Goal: Task Accomplishment & Management: Complete application form

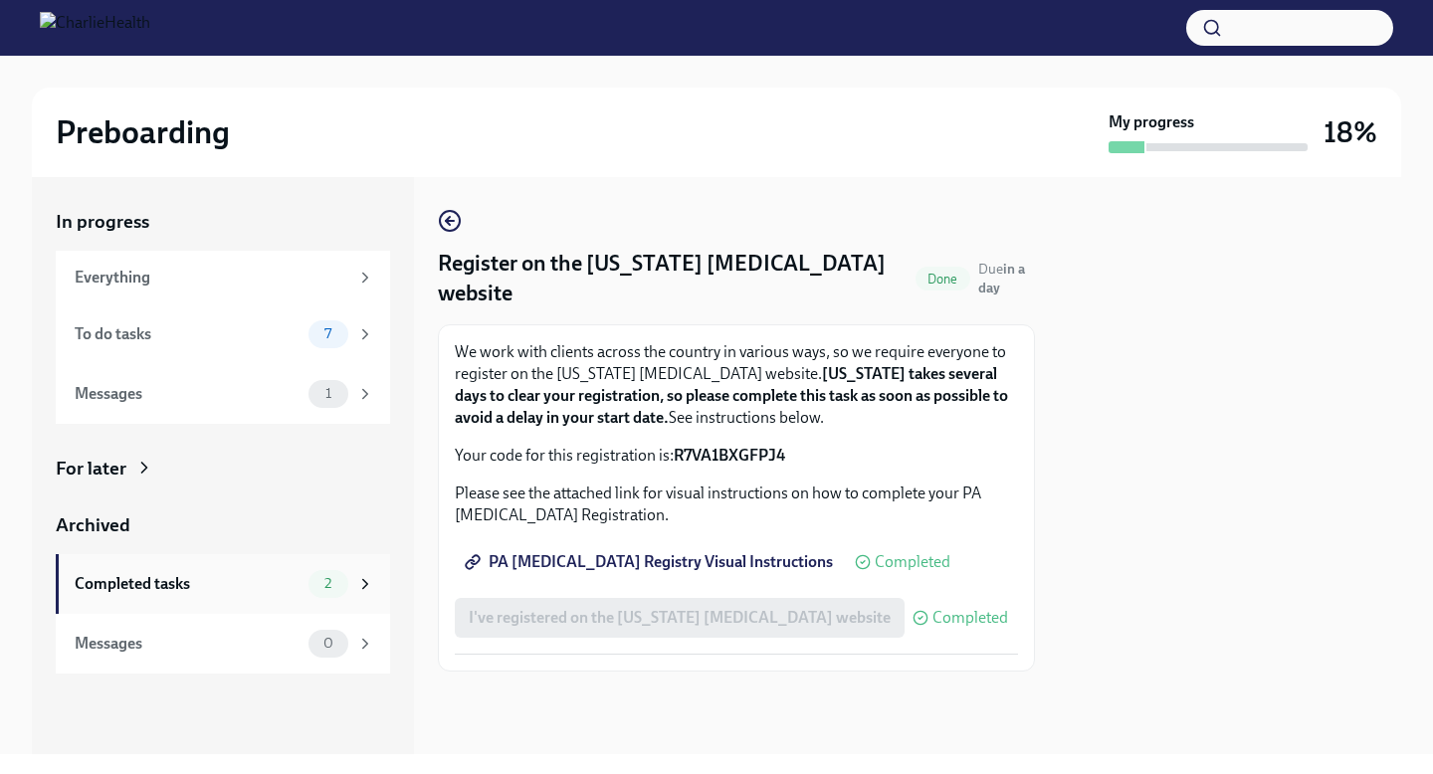
click at [256, 564] on div "Completed tasks 2" at bounding box center [223, 584] width 334 height 60
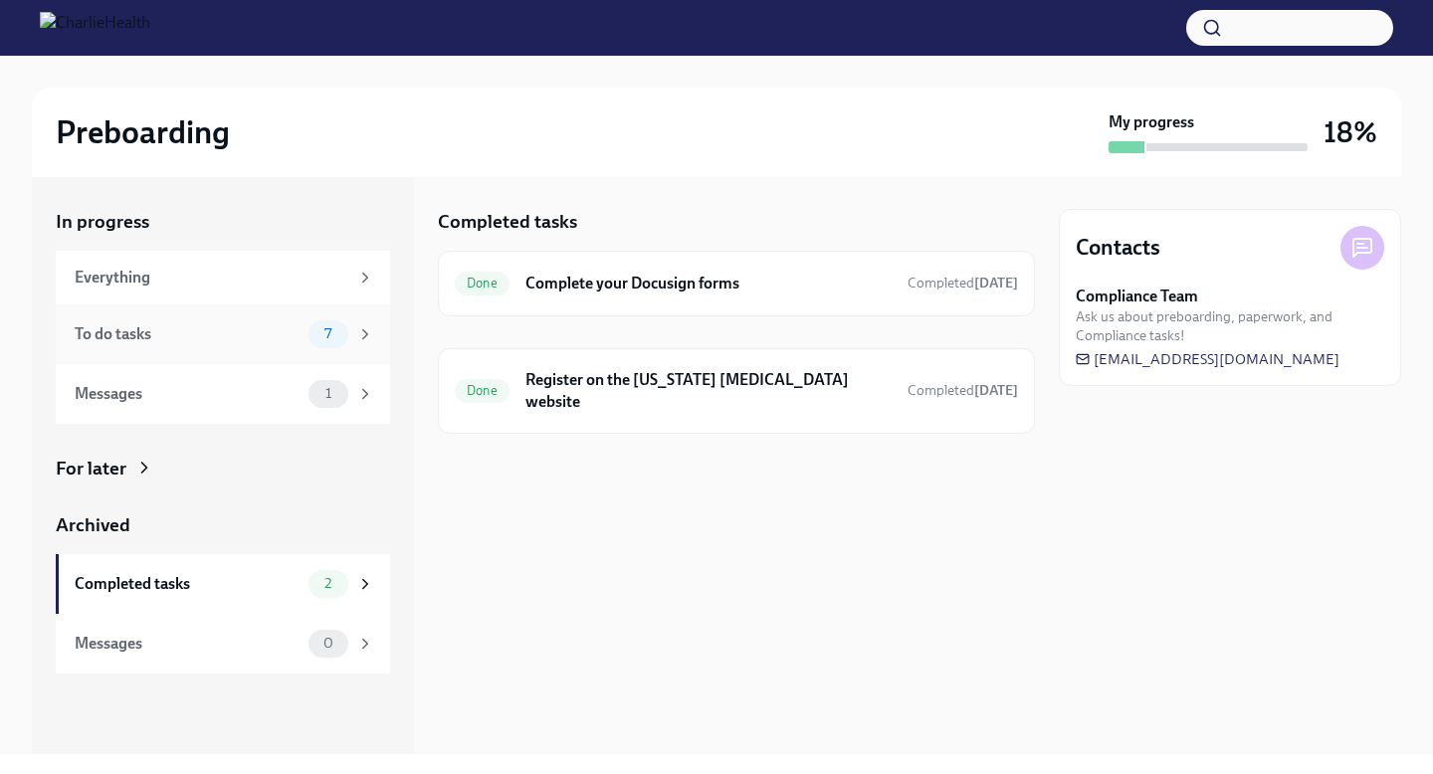
click at [239, 341] on div "To do tasks" at bounding box center [188, 334] width 226 height 22
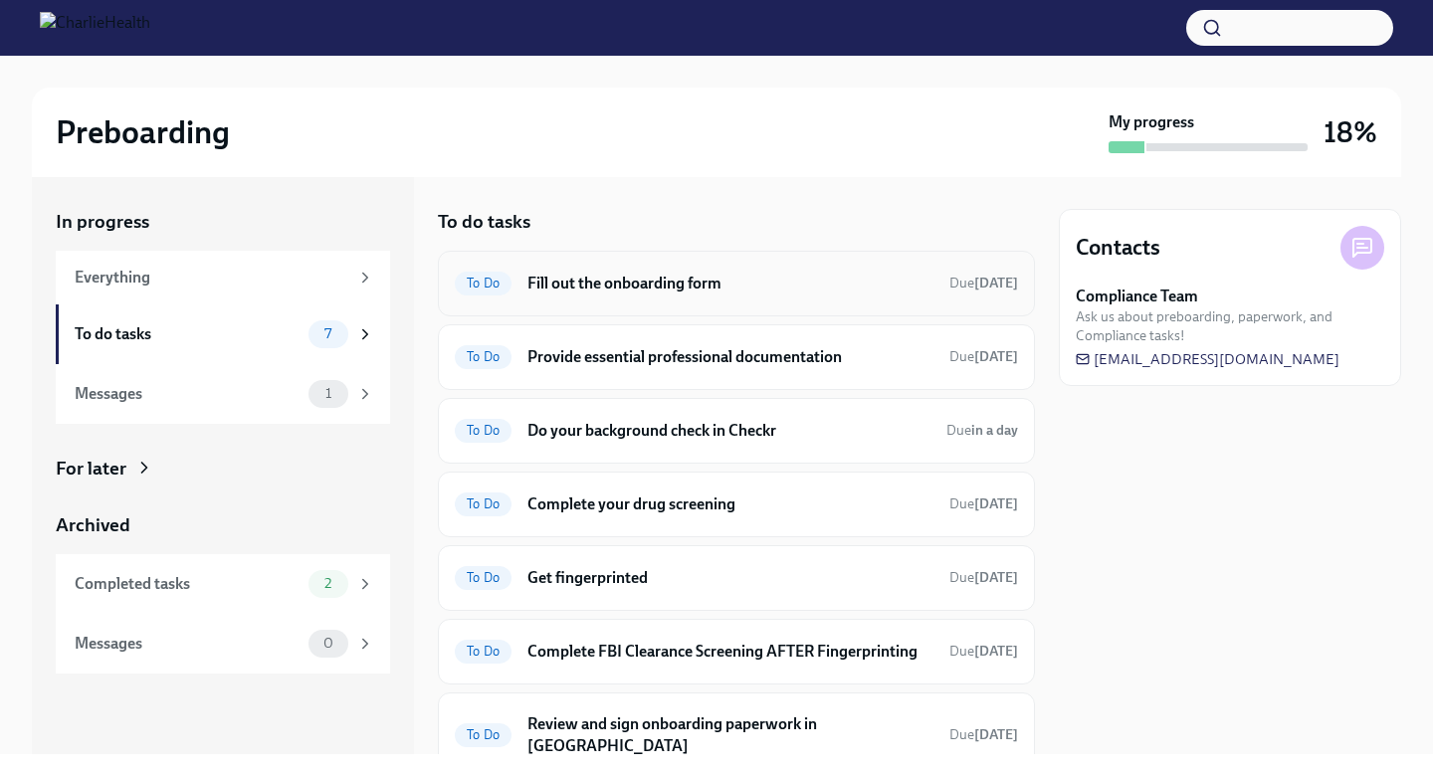
click at [567, 299] on div "To Do Fill out the onboarding form Due [DATE]" at bounding box center [736, 284] width 563 height 32
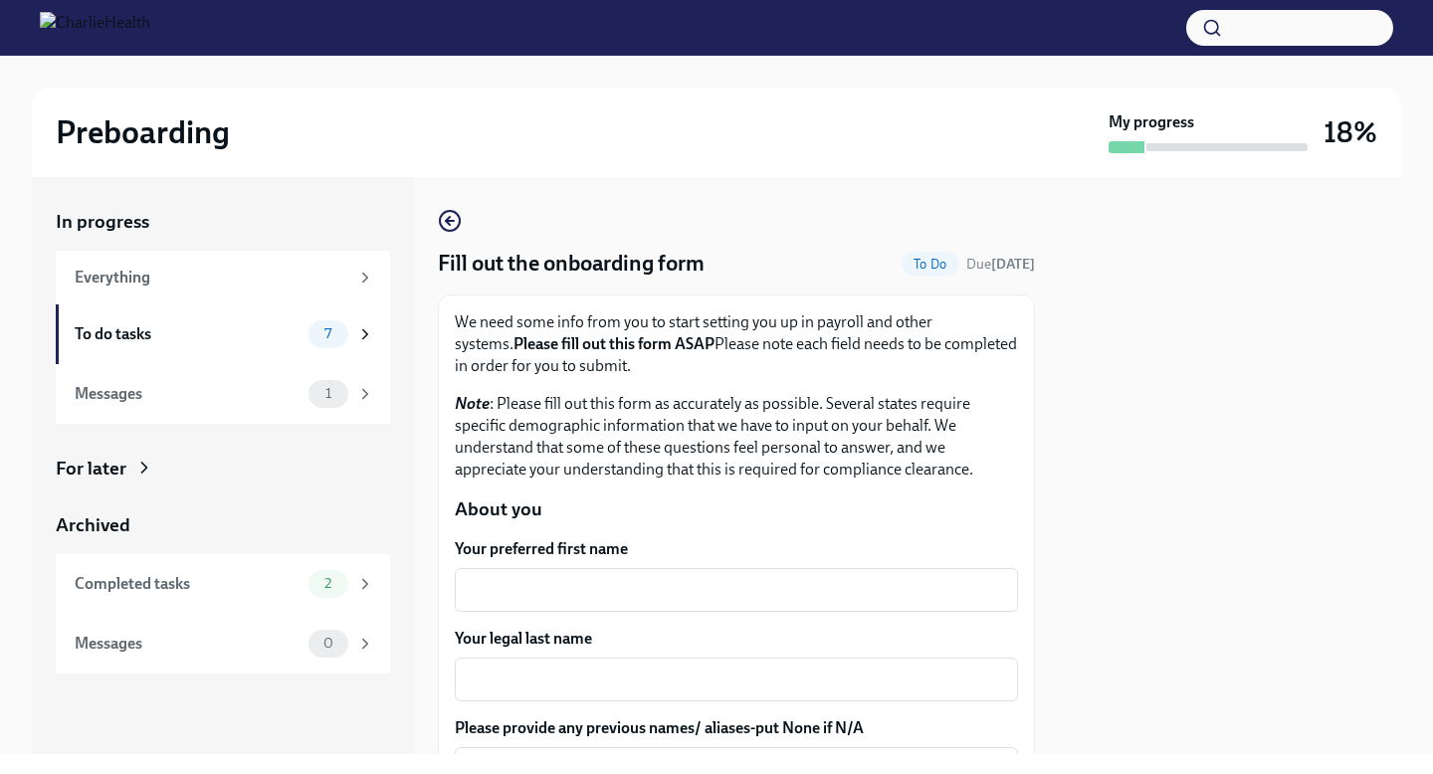
click at [564, 600] on textarea "Your preferred first name" at bounding box center [736, 590] width 539 height 24
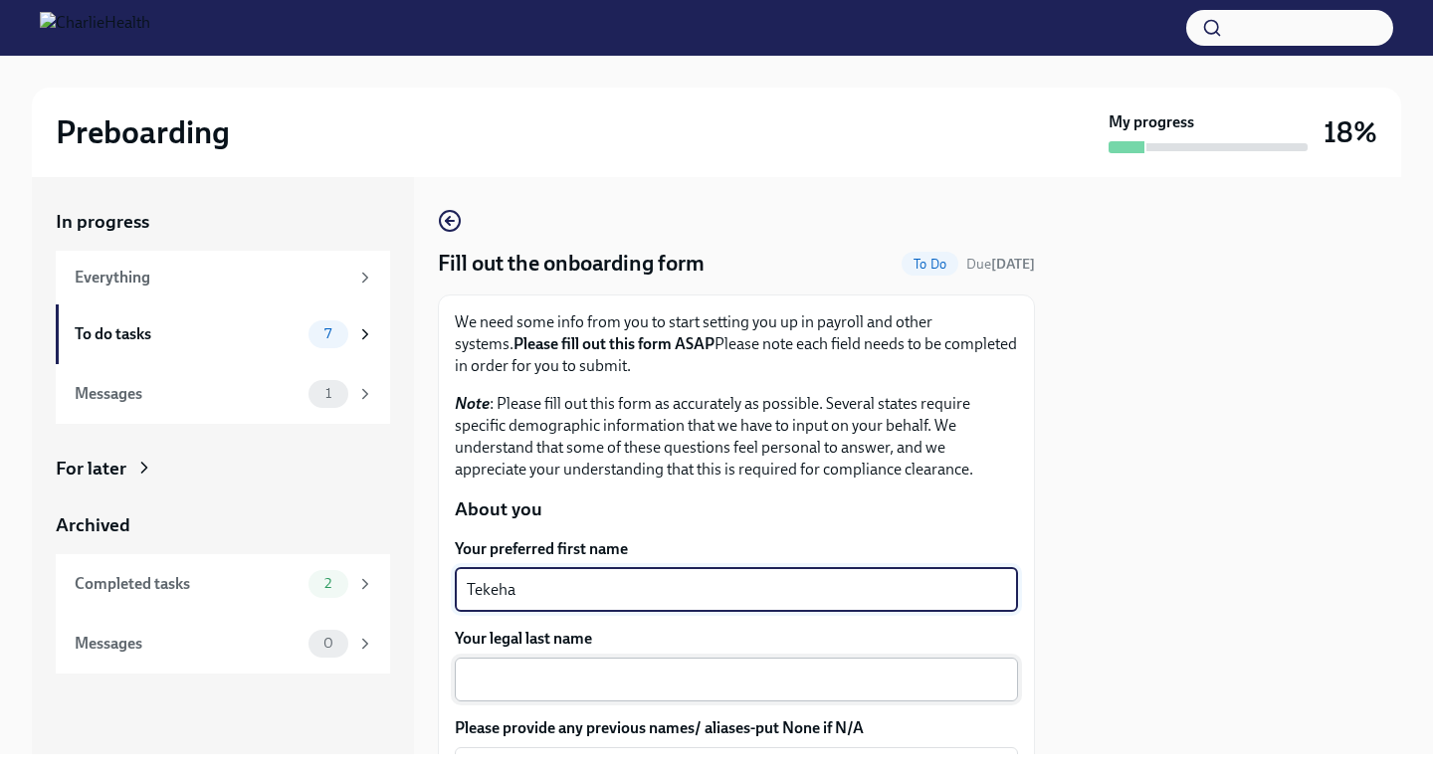
type textarea "Tekeha"
click at [566, 675] on textarea "Your legal last name" at bounding box center [736, 680] width 539 height 24
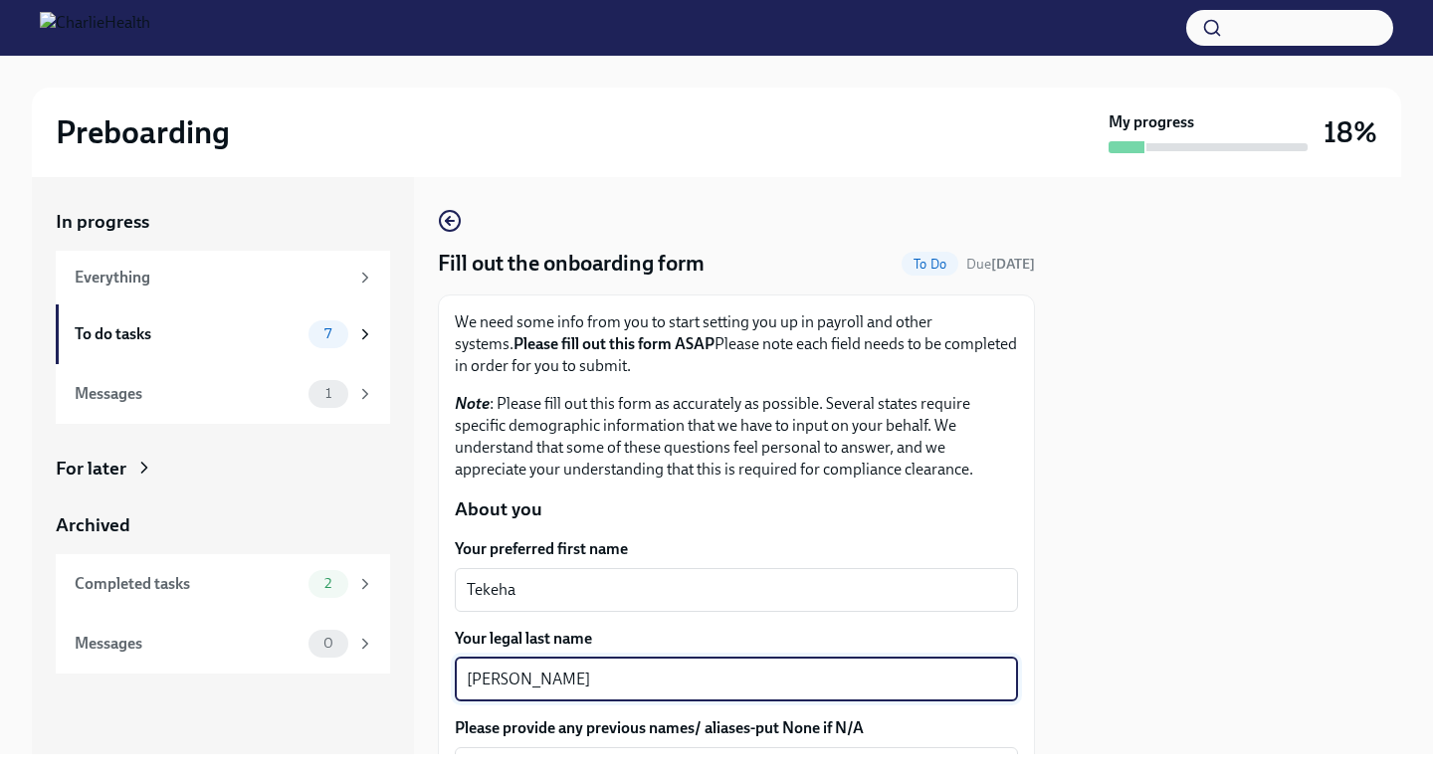
scroll to position [171, 0]
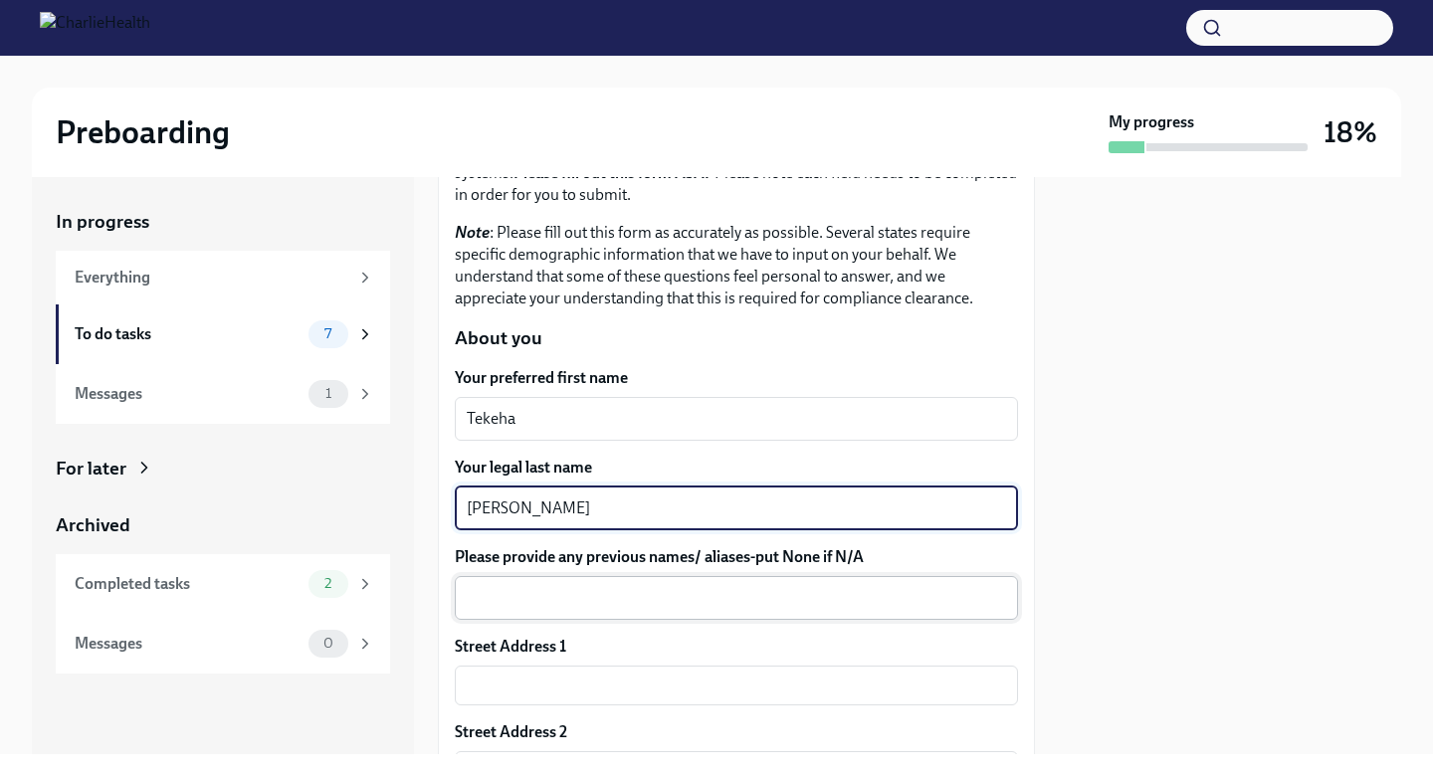
type textarea "[PERSON_NAME]"
click at [560, 609] on textarea "Please provide any previous names/ aliases-put None if N/A" at bounding box center [736, 598] width 539 height 24
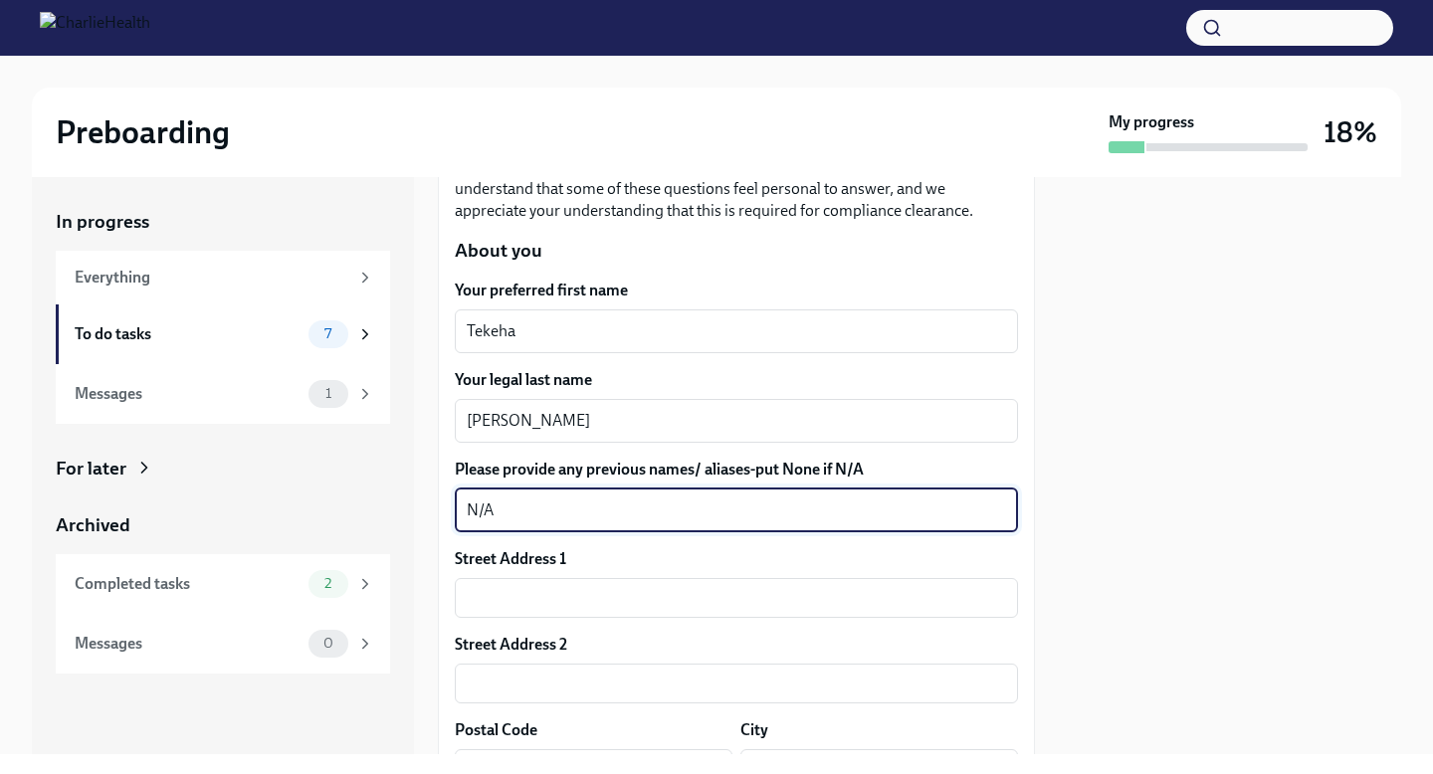
scroll to position [263, 0]
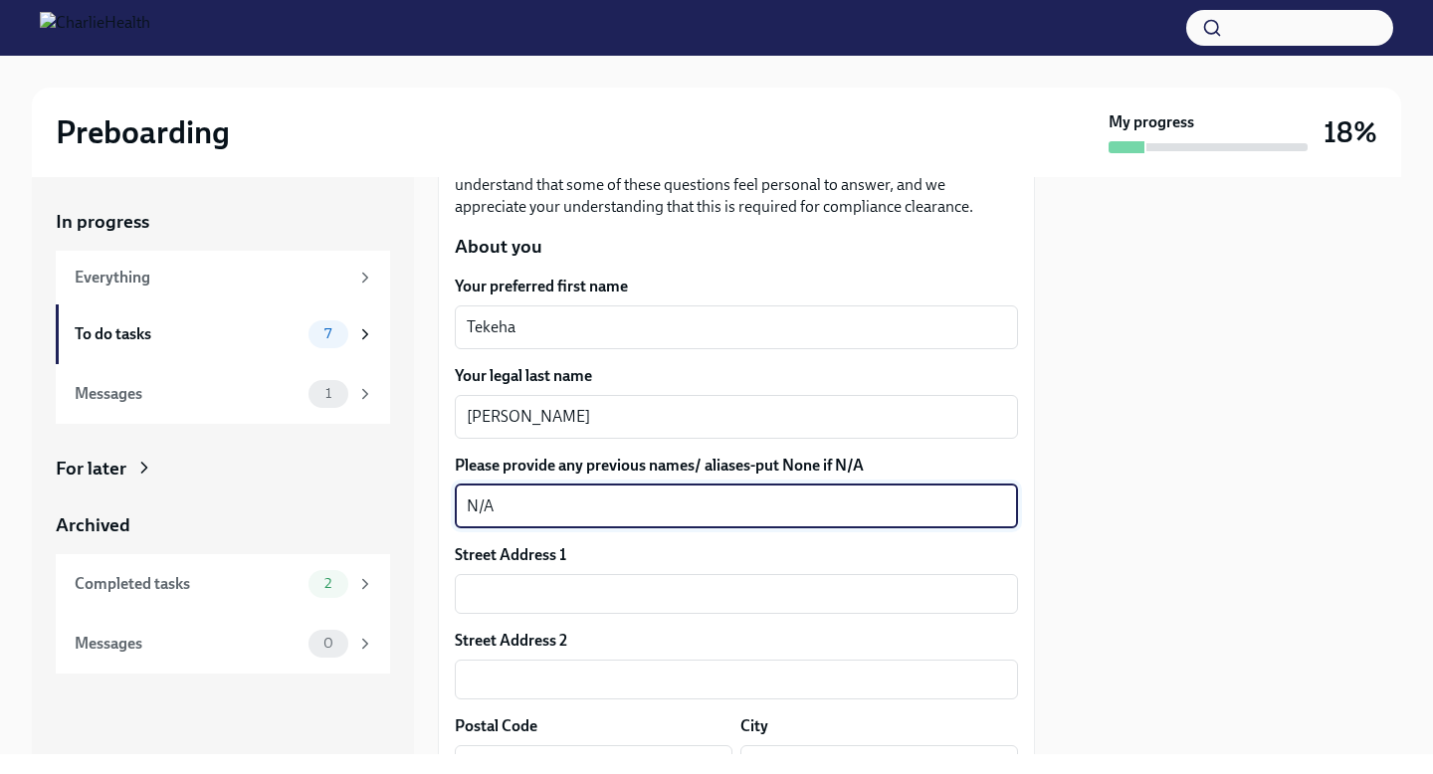
type textarea "N/A"
click at [552, 640] on label "Street Address 2" at bounding box center [511, 641] width 112 height 22
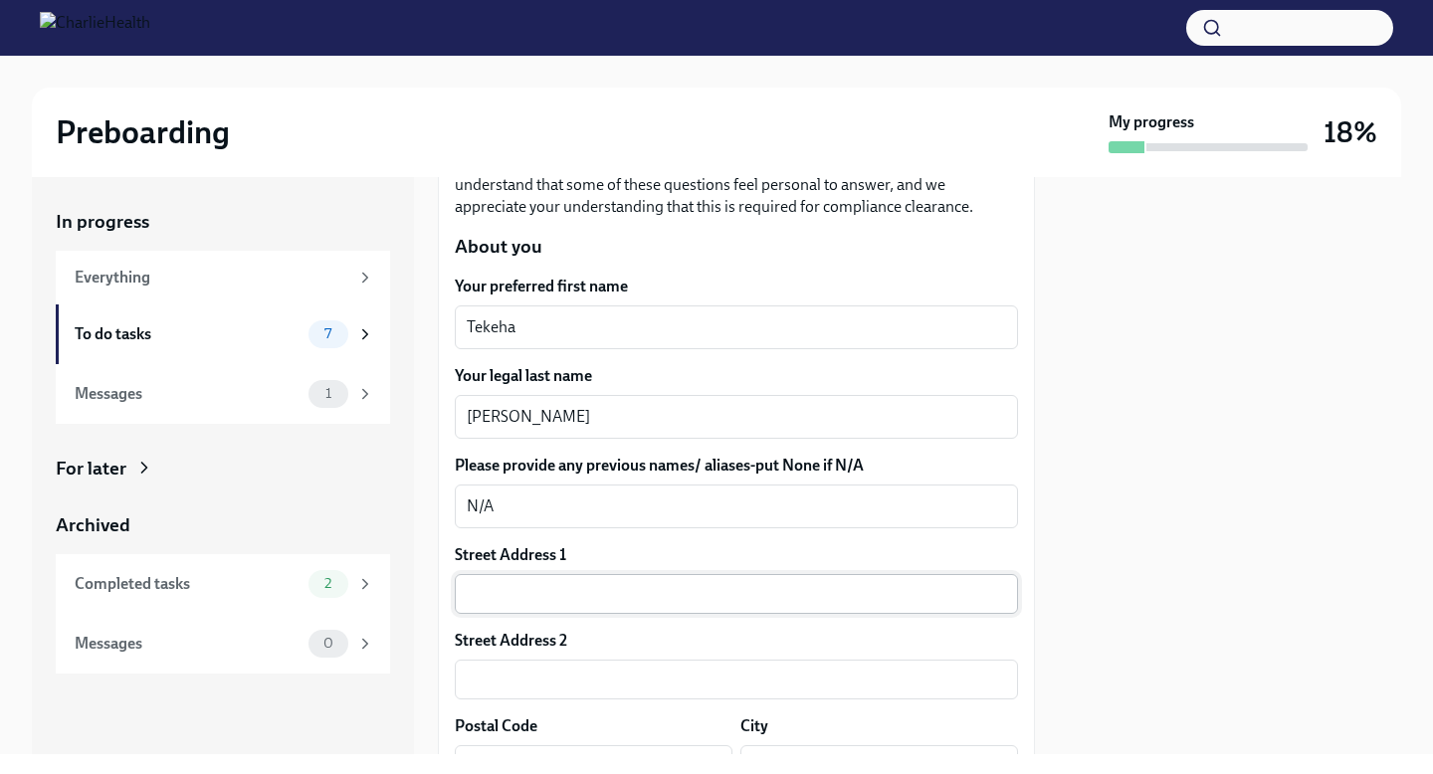
click at [550, 601] on input "text" at bounding box center [736, 594] width 563 height 40
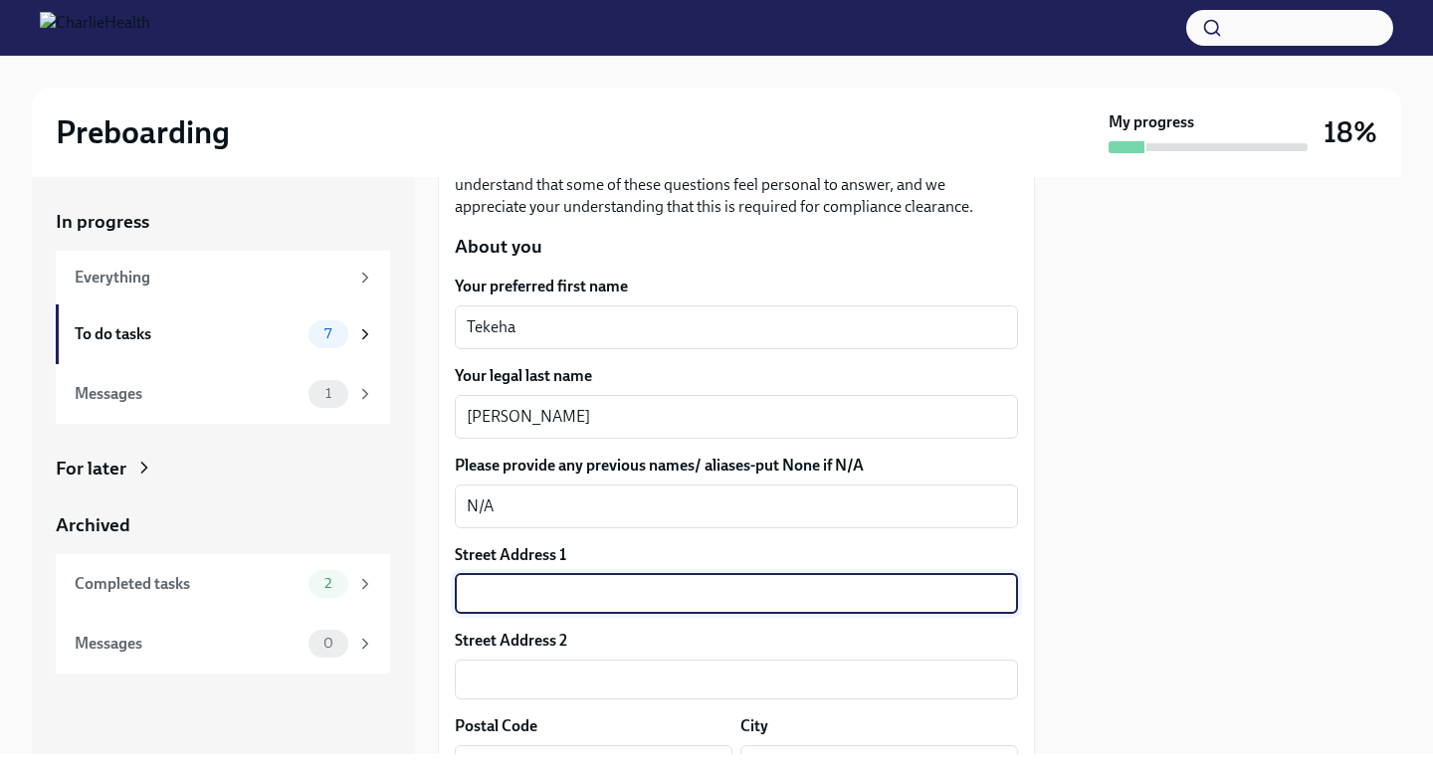
type input "[STREET_ADDRESS][PERSON_NAME]"
type input "30813"
type input "GROVETOWN"
type input "GA"
type input "US"
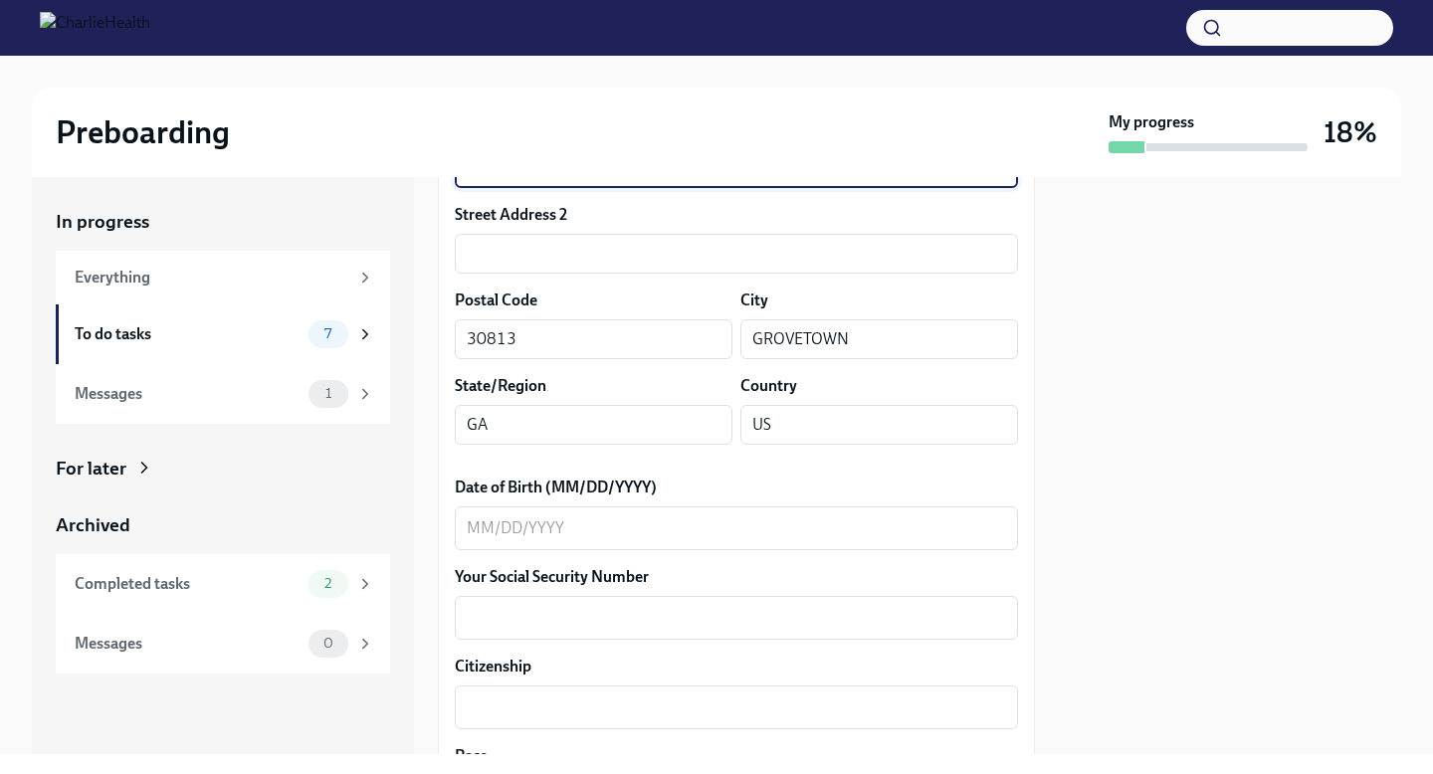
scroll to position [785, 0]
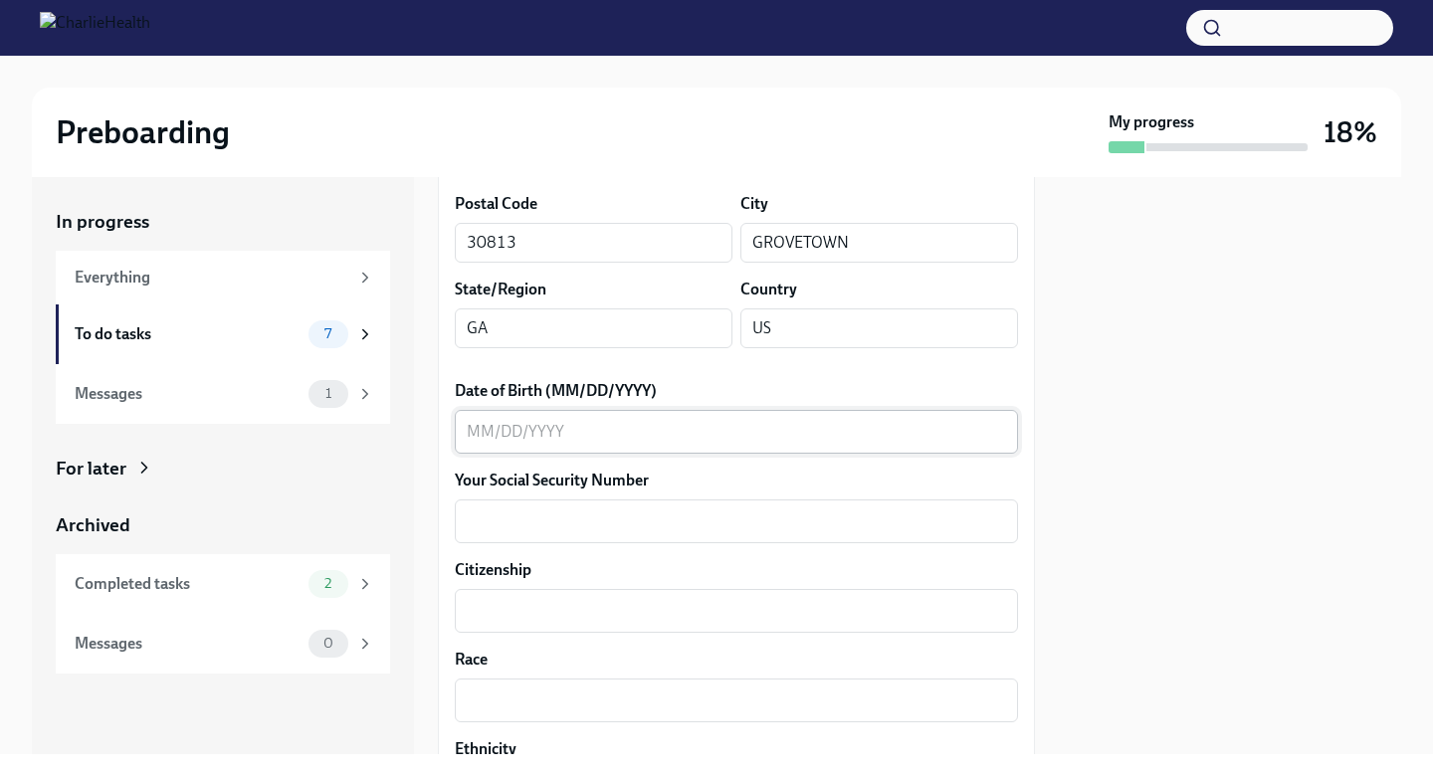
click at [474, 434] on textarea "Date of Birth (MM/DD/YYYY)" at bounding box center [736, 432] width 539 height 24
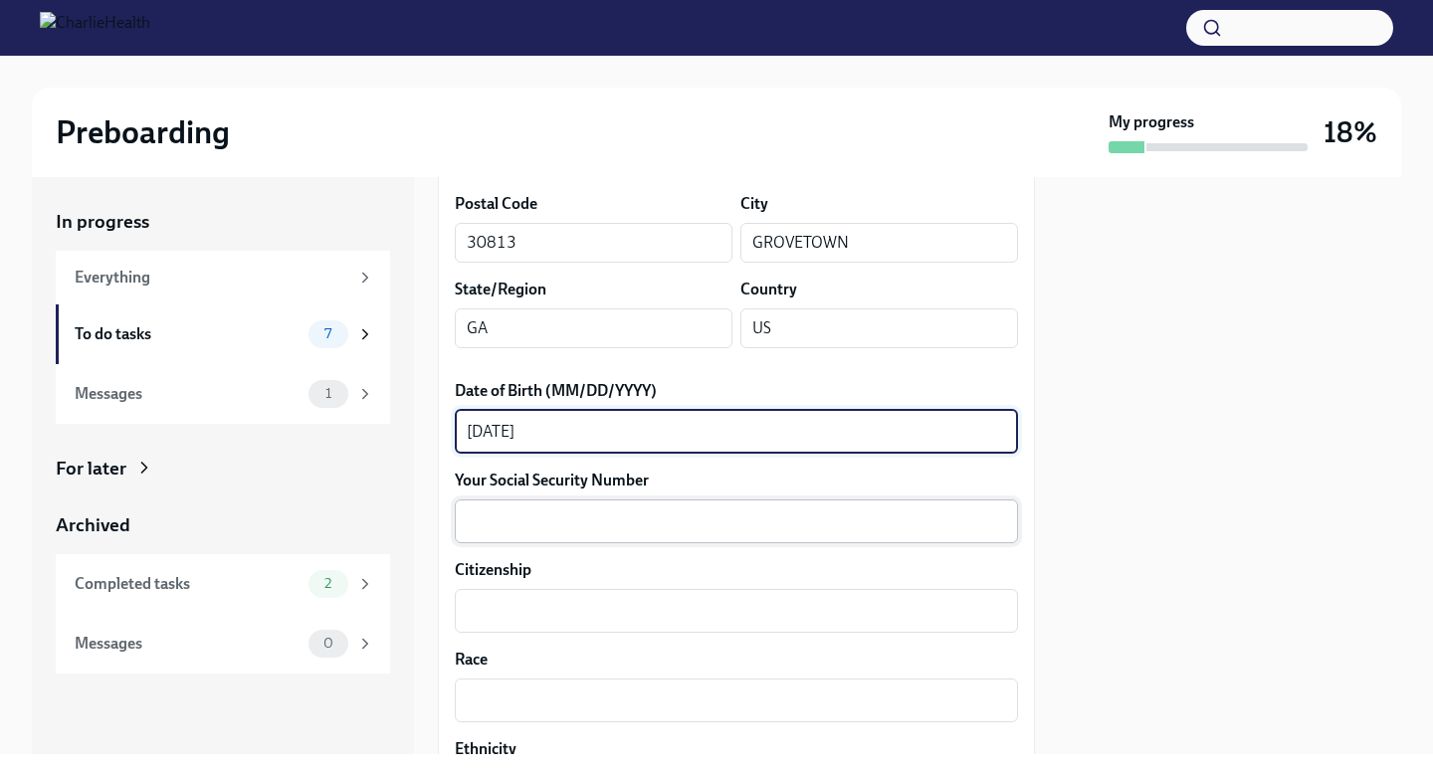
type textarea "[DATE]"
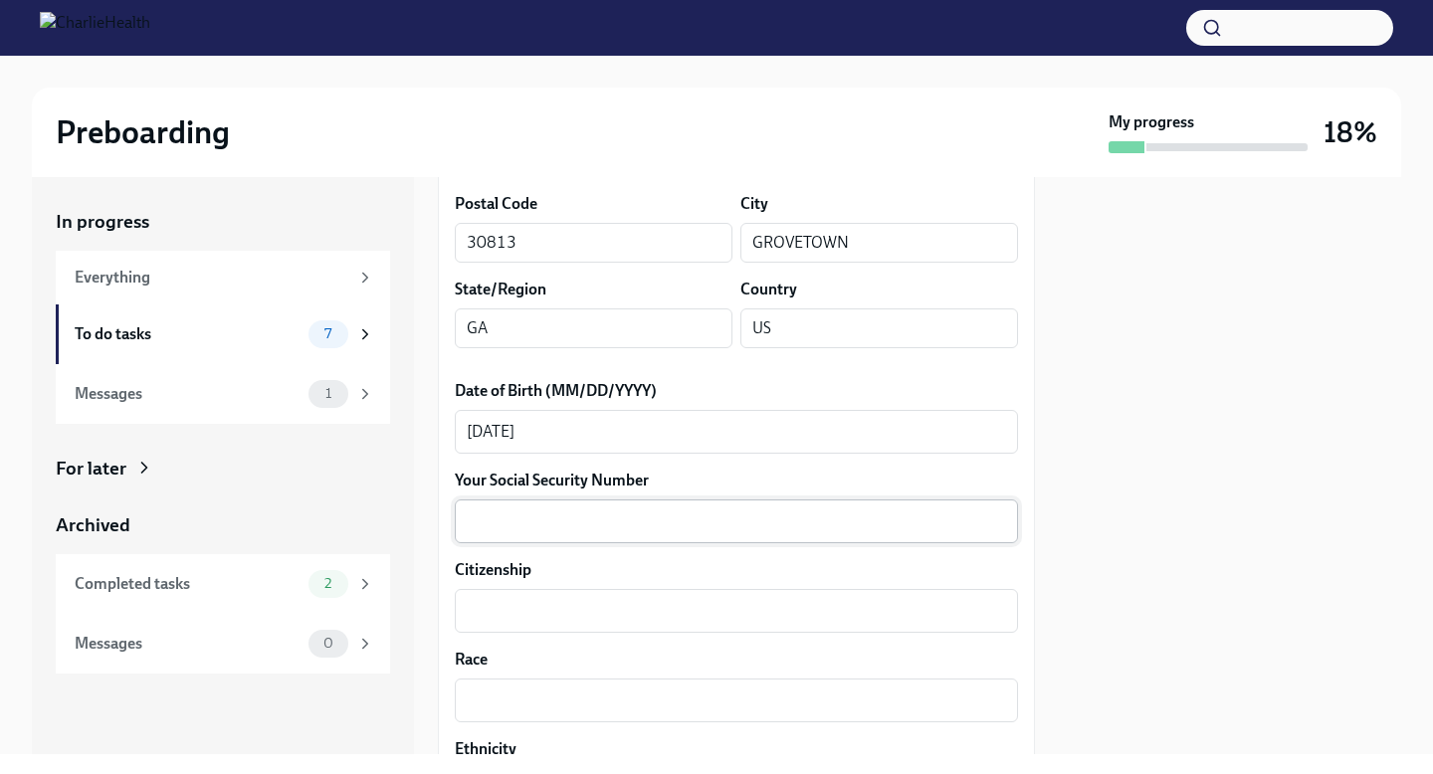
click at [494, 505] on div "x ​" at bounding box center [736, 522] width 563 height 44
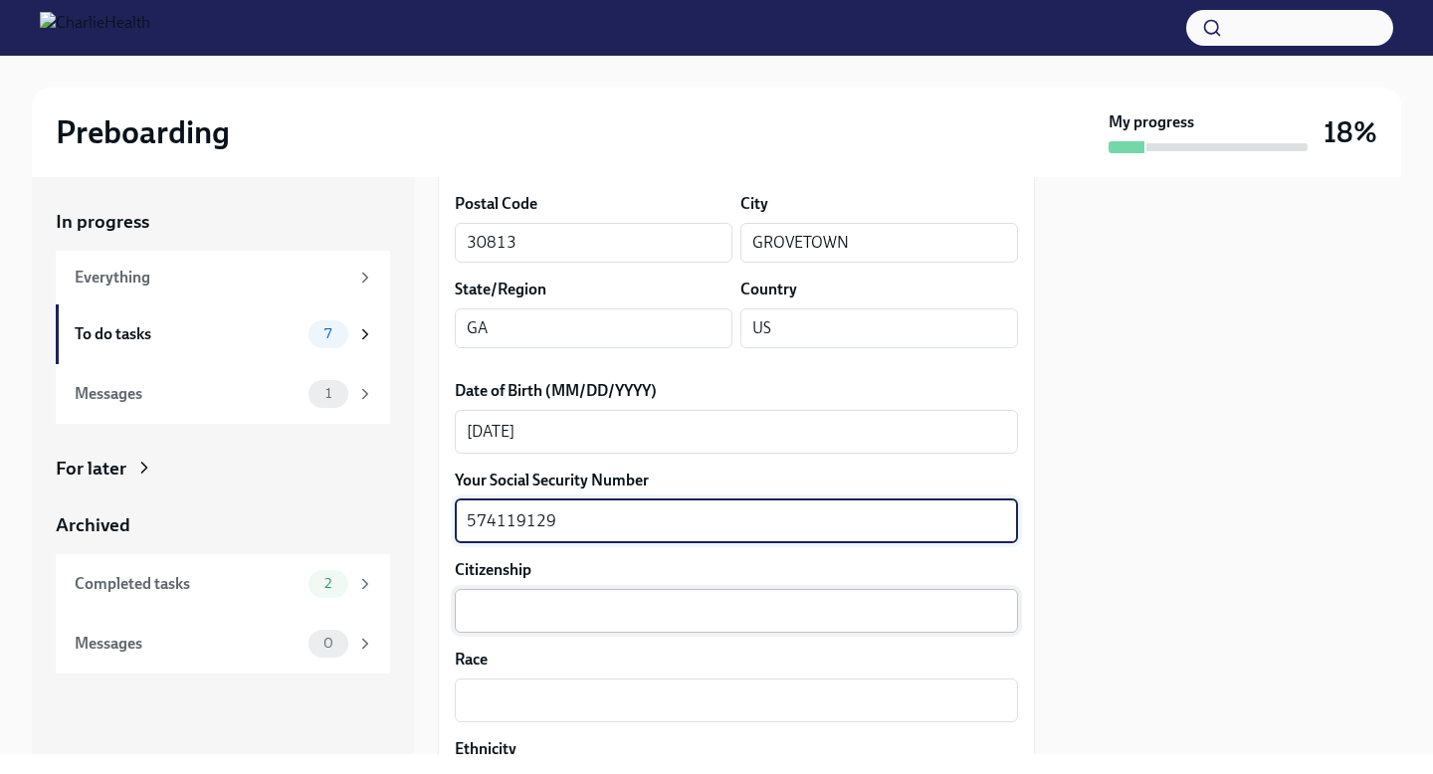
type textarea "574119129"
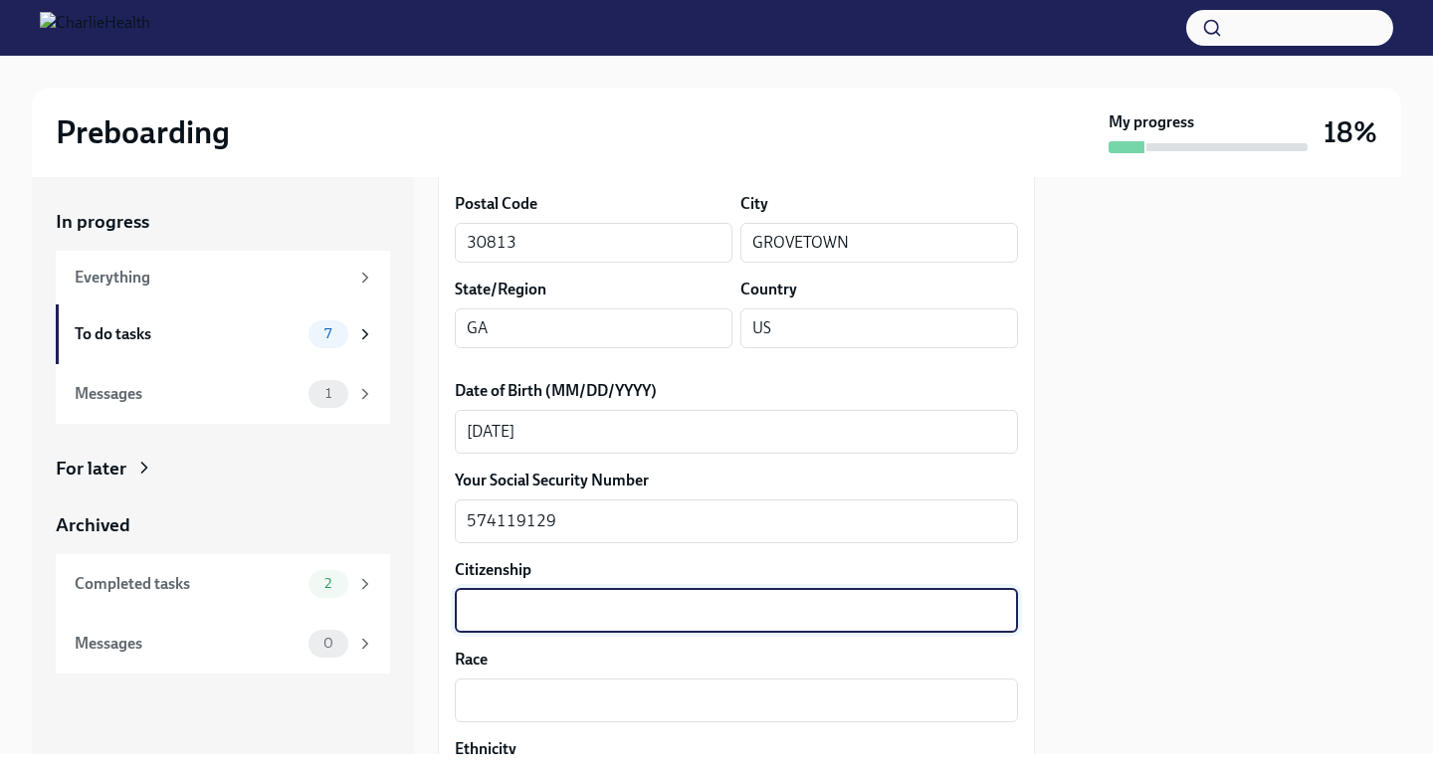
click at [520, 613] on textarea "Citizenship" at bounding box center [736, 611] width 539 height 24
type textarea "American"
click at [522, 709] on textarea "Race" at bounding box center [736, 701] width 539 height 24
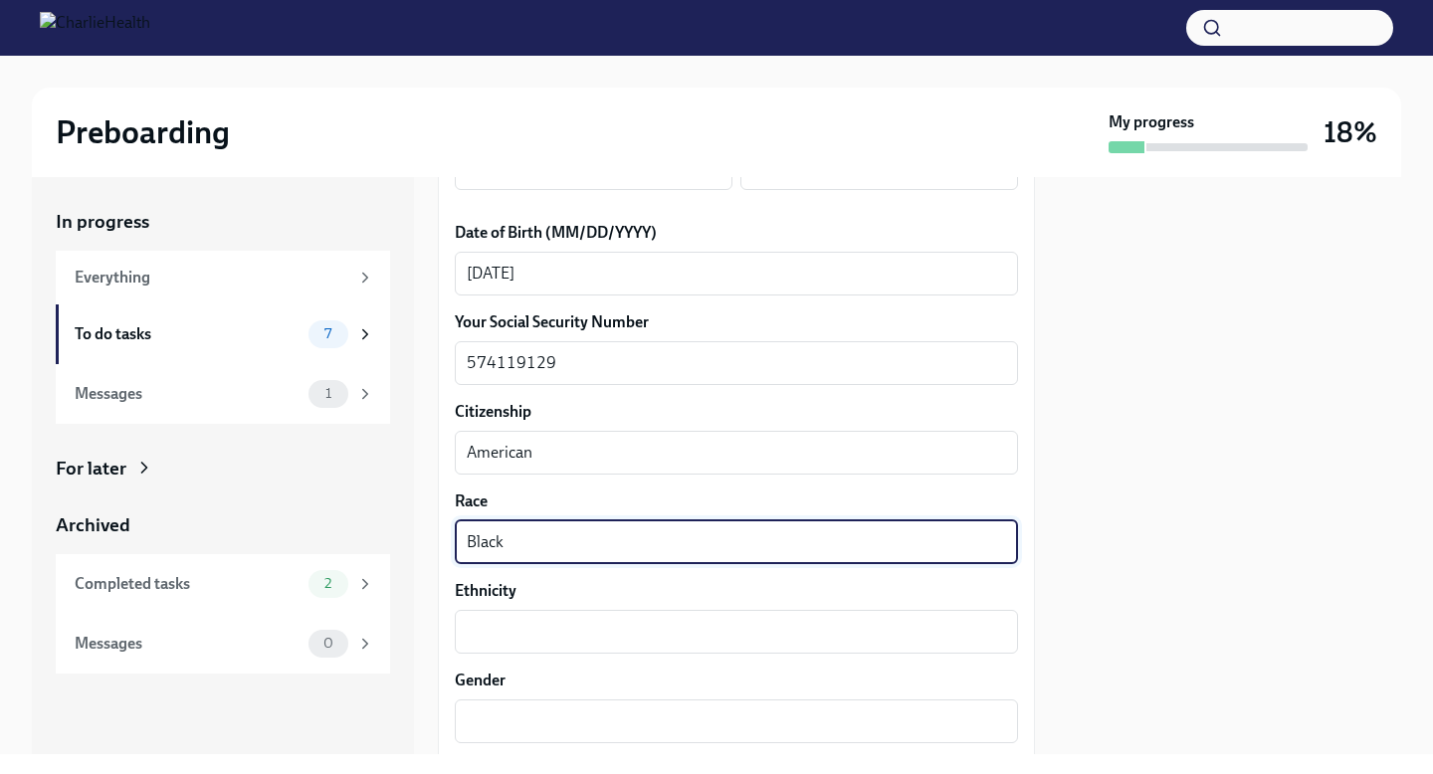
scroll to position [945, 0]
type textarea "Black"
click at [496, 642] on textarea "Ethnicity" at bounding box center [736, 631] width 539 height 24
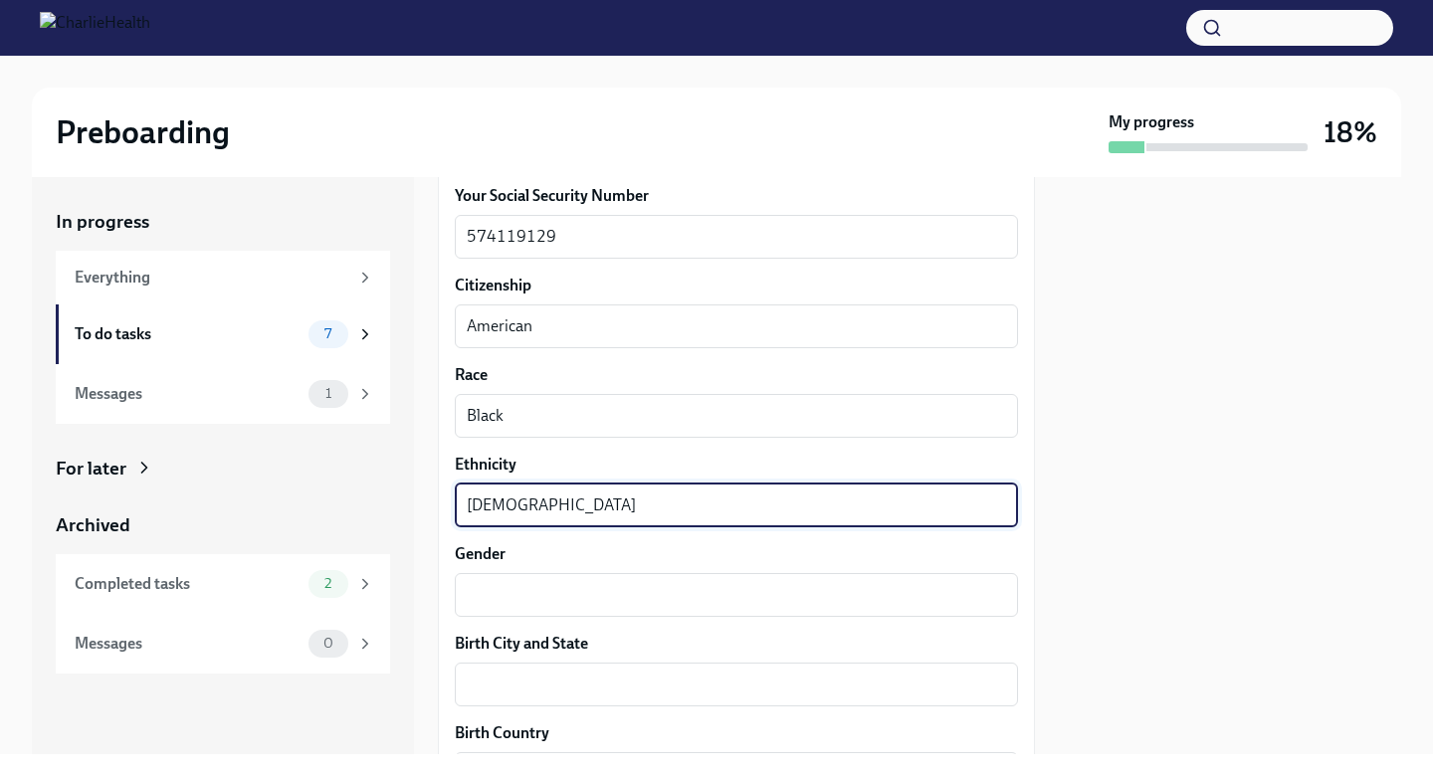
scroll to position [1160, 0]
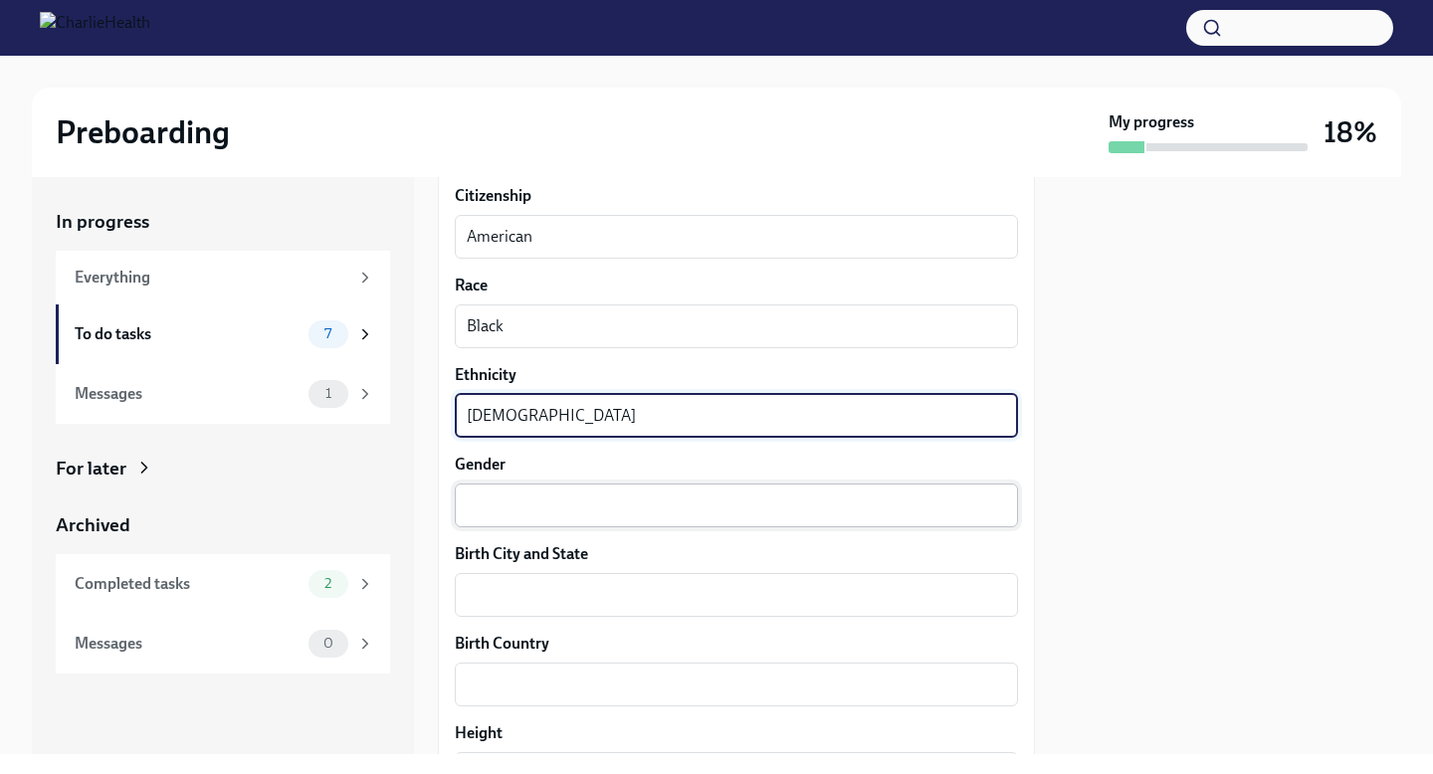
type textarea "[DEMOGRAPHIC_DATA]"
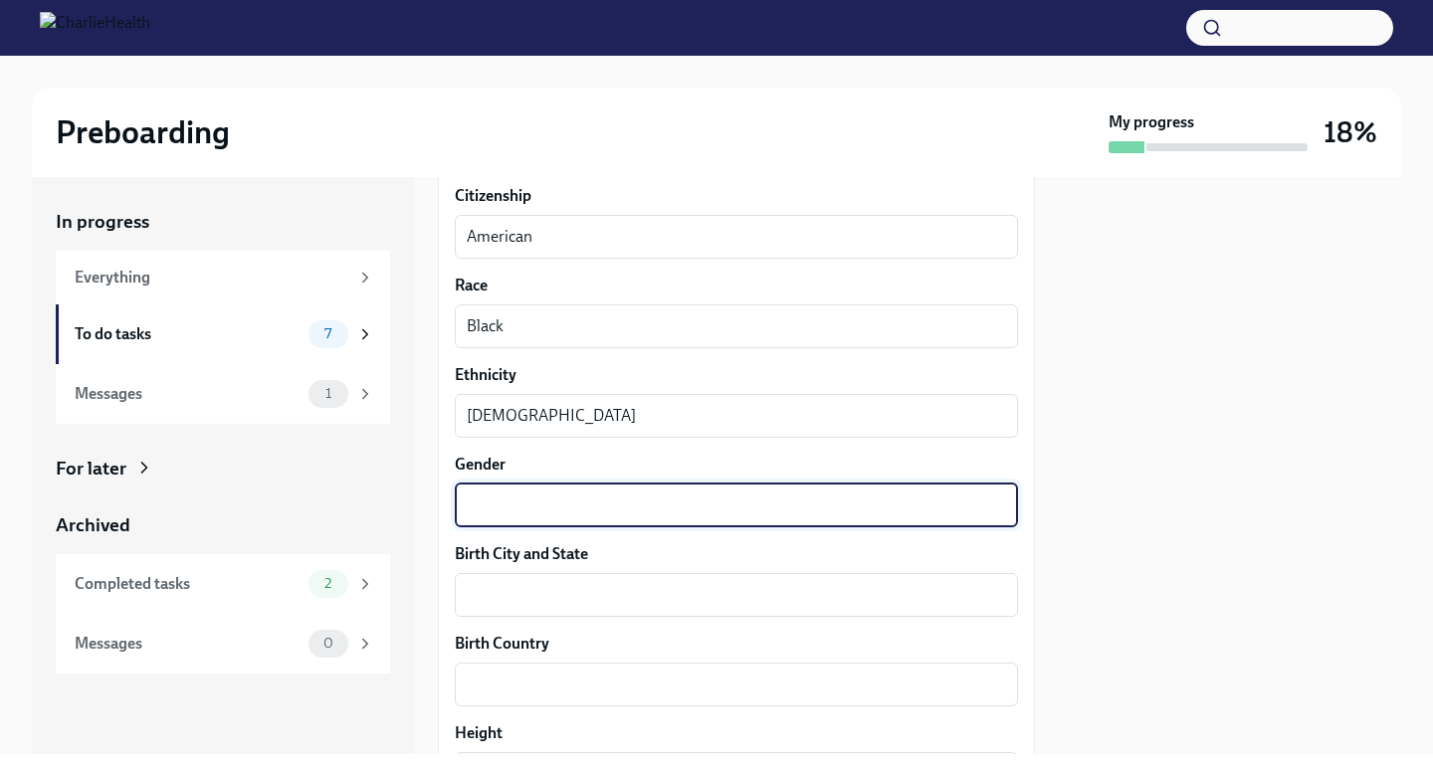
click at [483, 512] on textarea "Gender" at bounding box center [736, 506] width 539 height 24
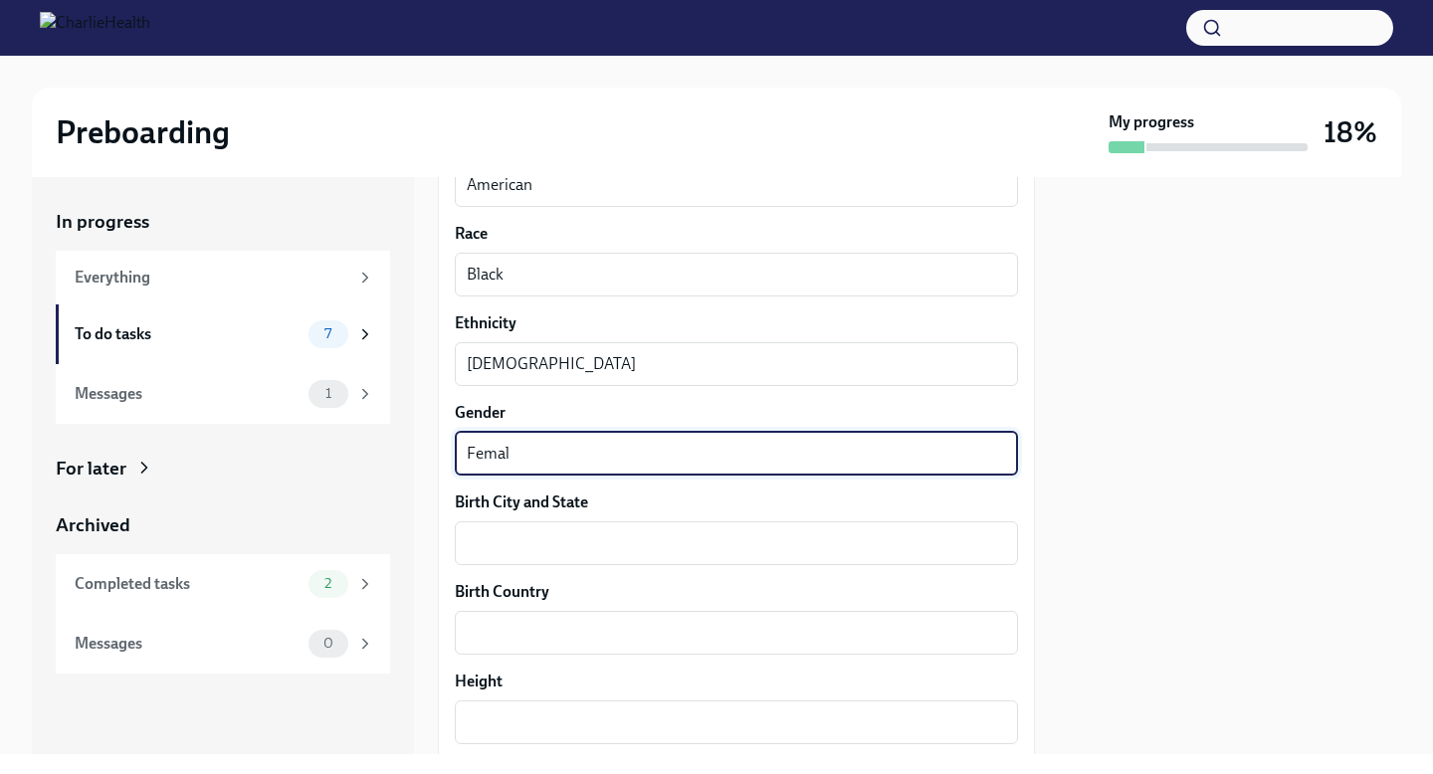
scroll to position [1213, 0]
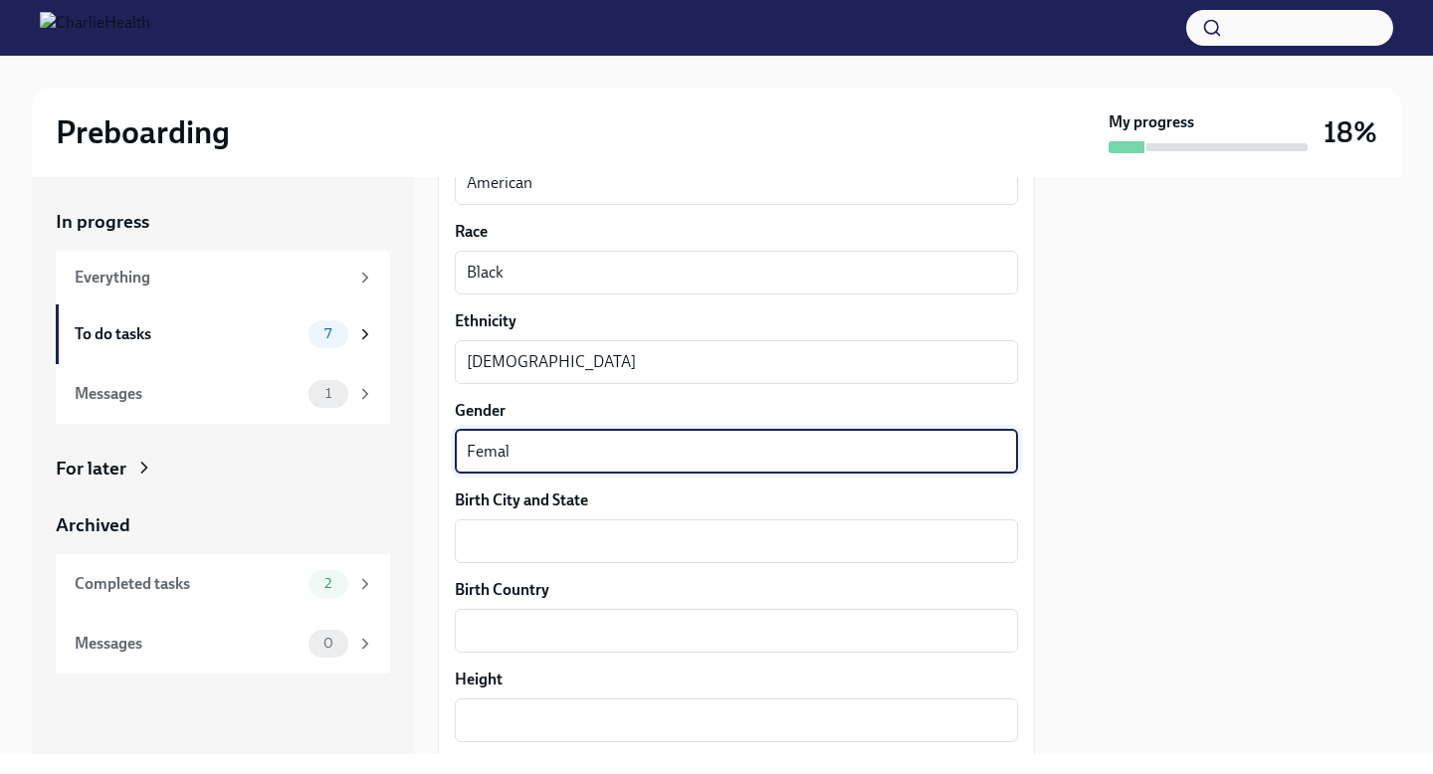
type textarea "Femal"
click at [487, 516] on div "Birth City and State x ​" at bounding box center [736, 527] width 563 height 74
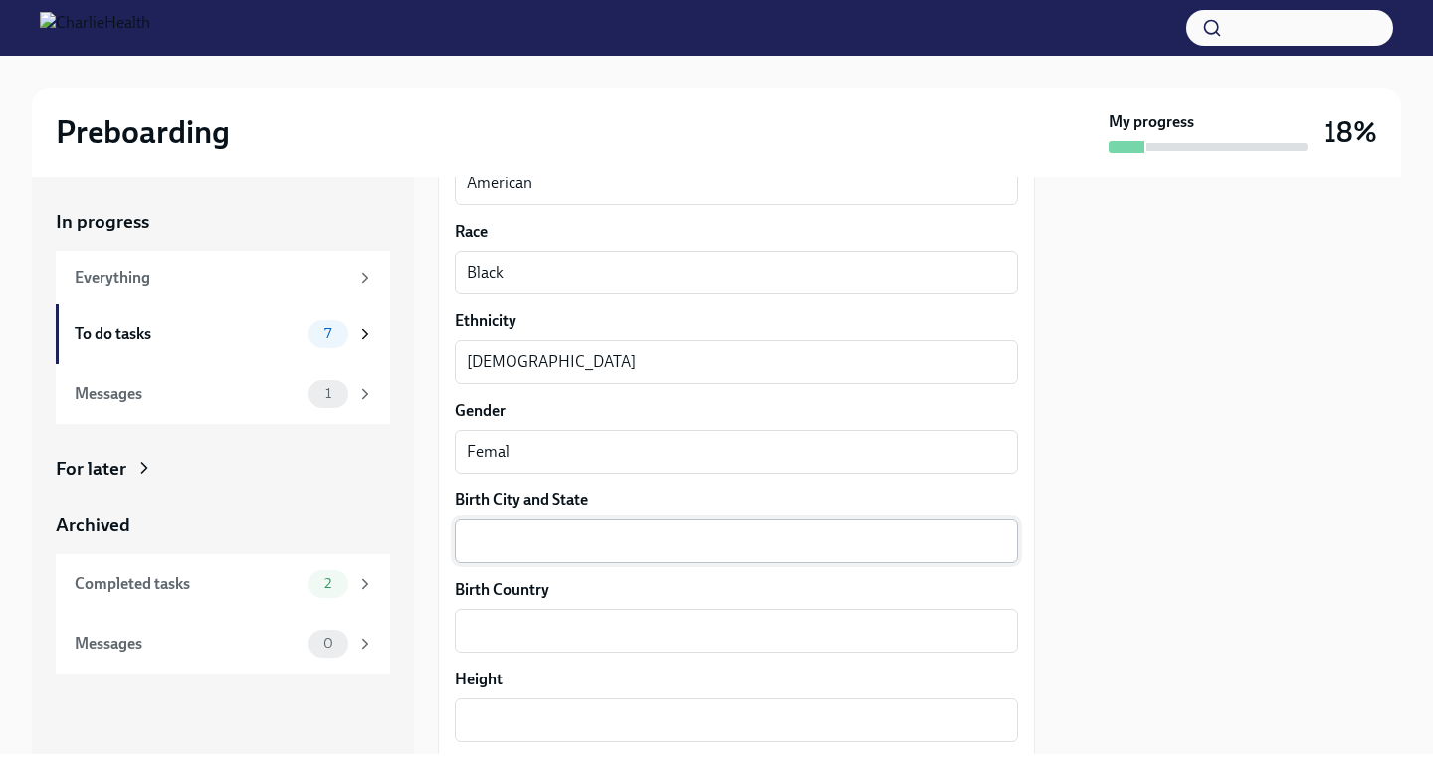
click at [491, 547] on textarea "Birth City and State" at bounding box center [736, 541] width 539 height 24
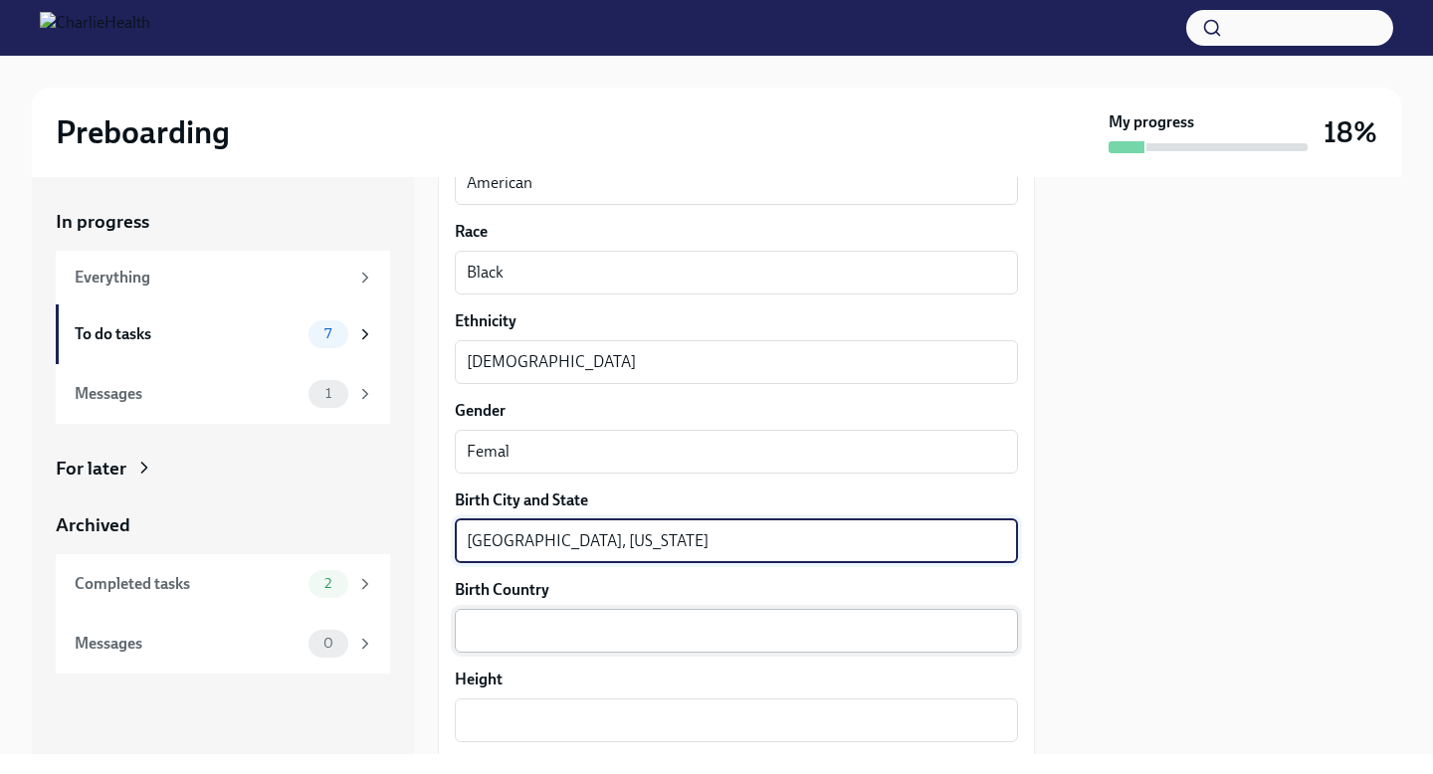
type textarea "[GEOGRAPHIC_DATA], [US_STATE]"
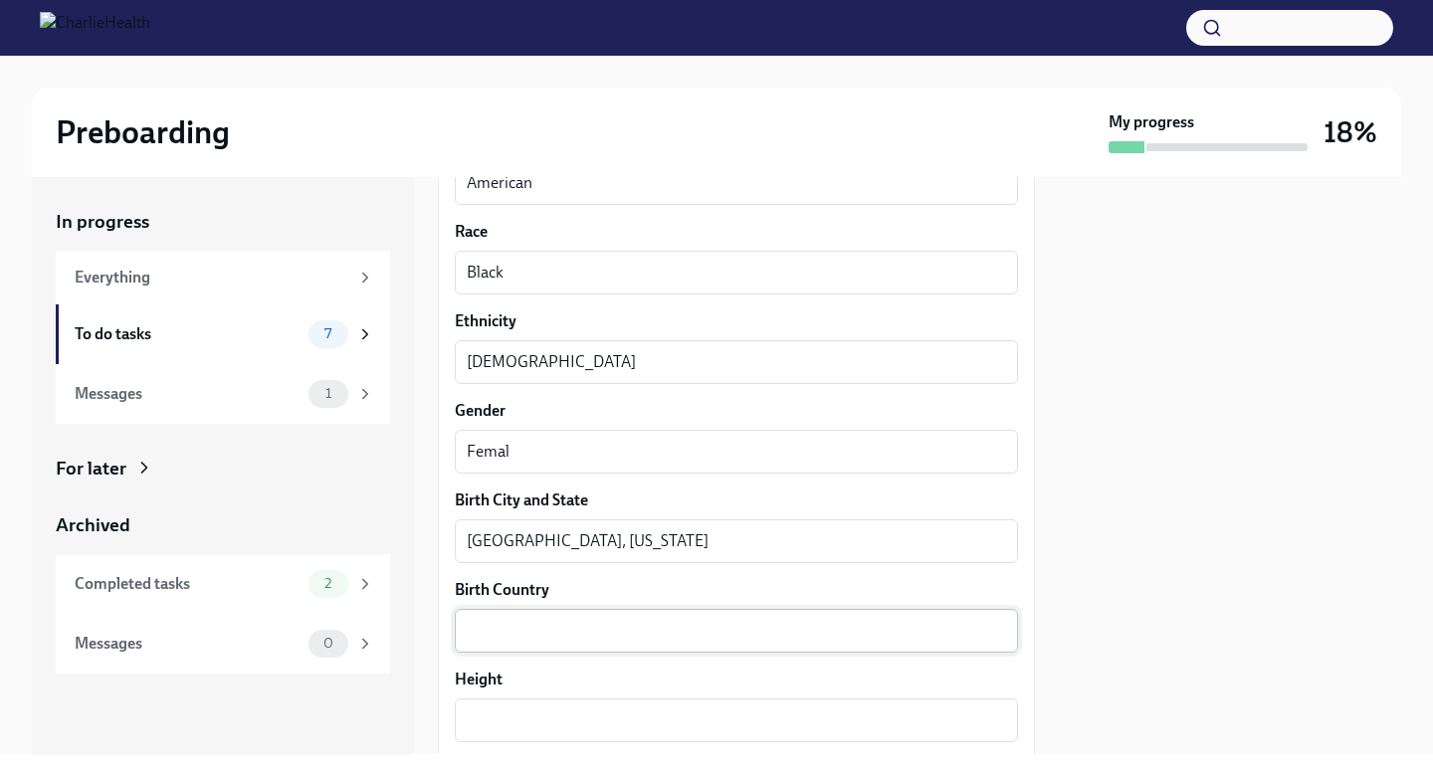
click at [519, 617] on div "x ​" at bounding box center [736, 631] width 563 height 44
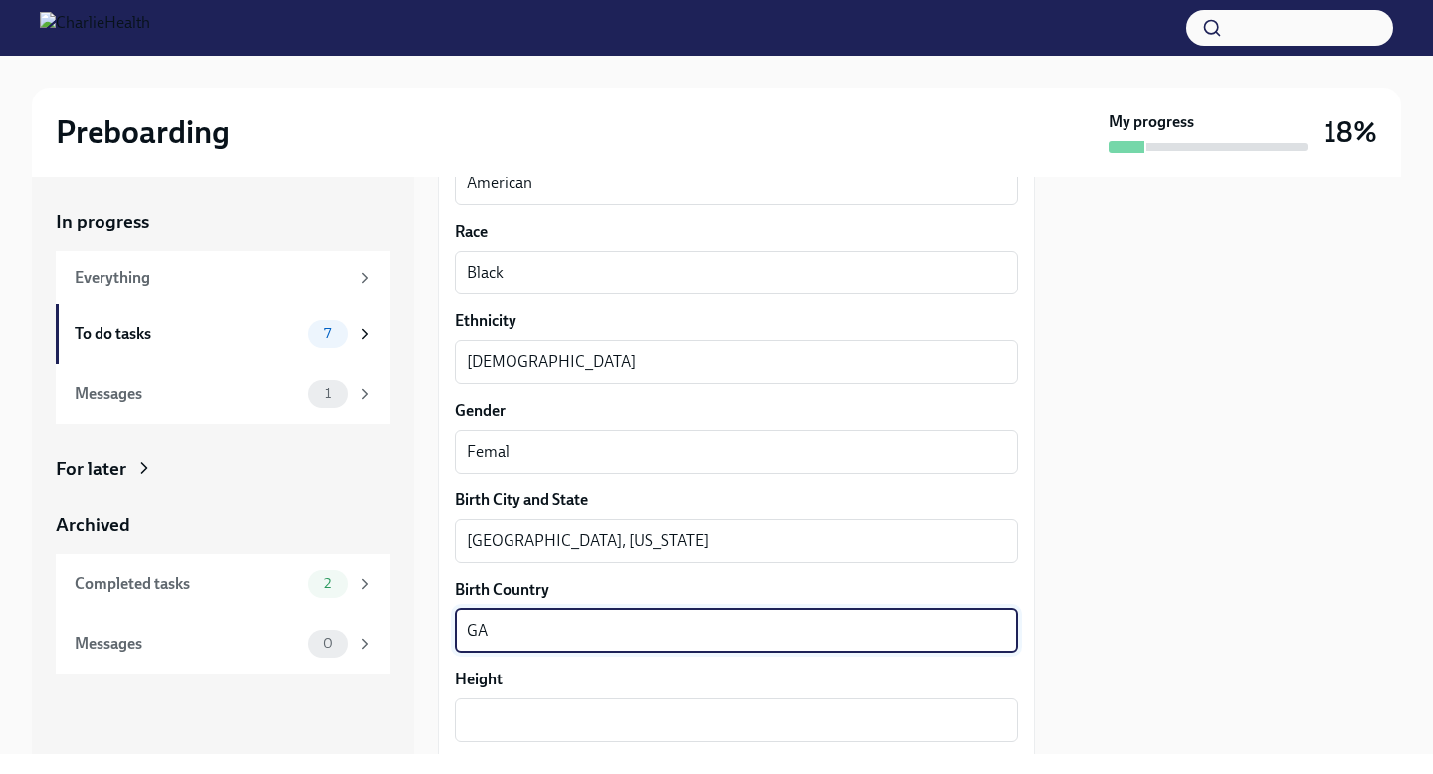
type textarea "G"
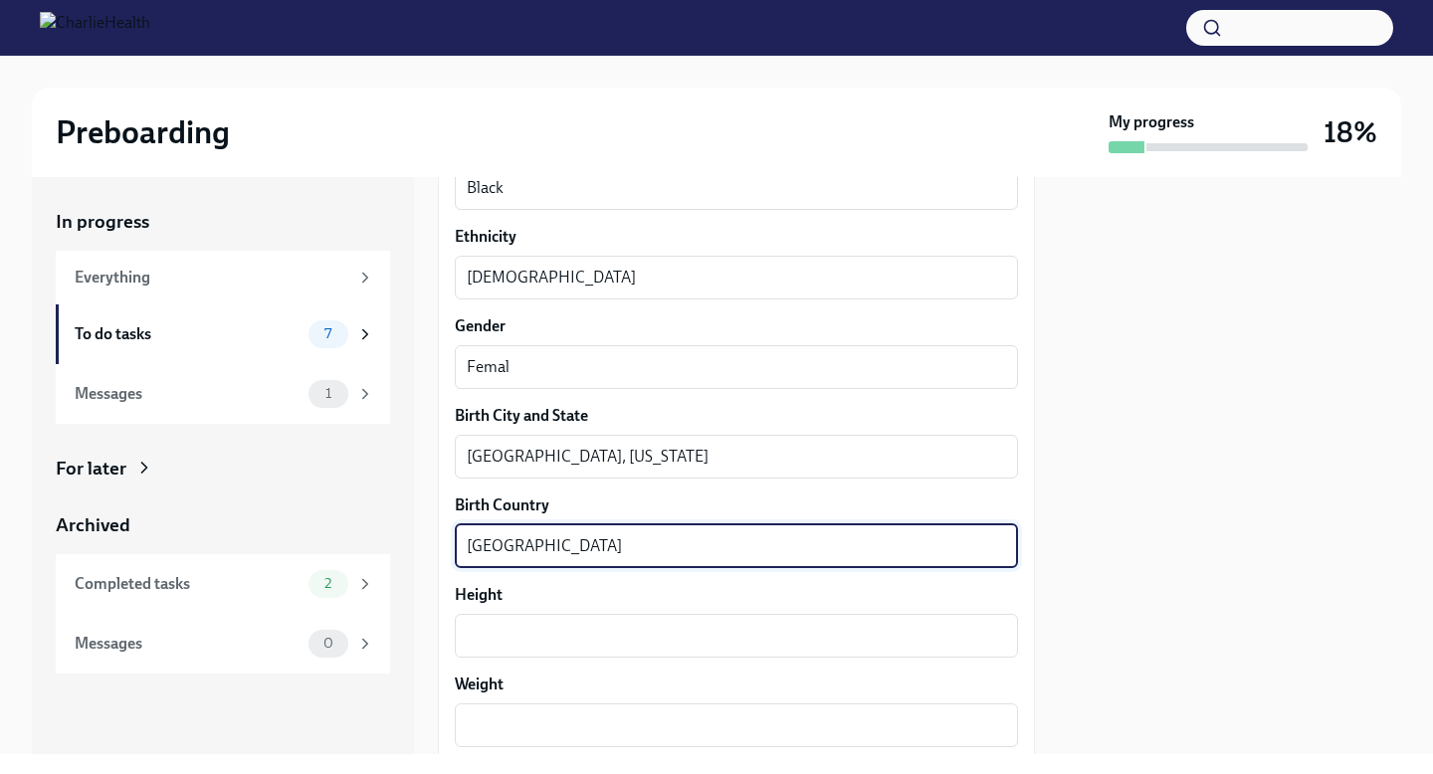
scroll to position [1314, 0]
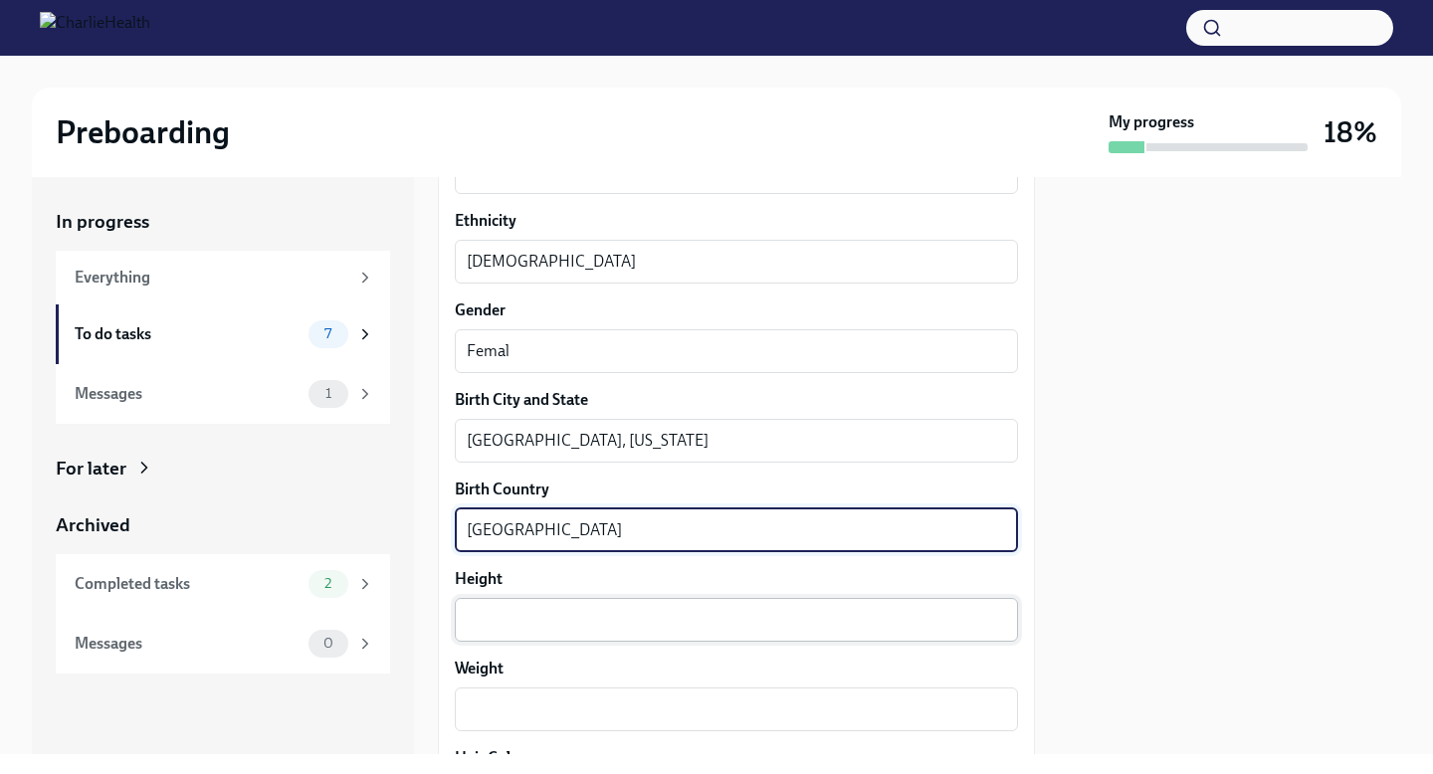
type textarea "[GEOGRAPHIC_DATA]"
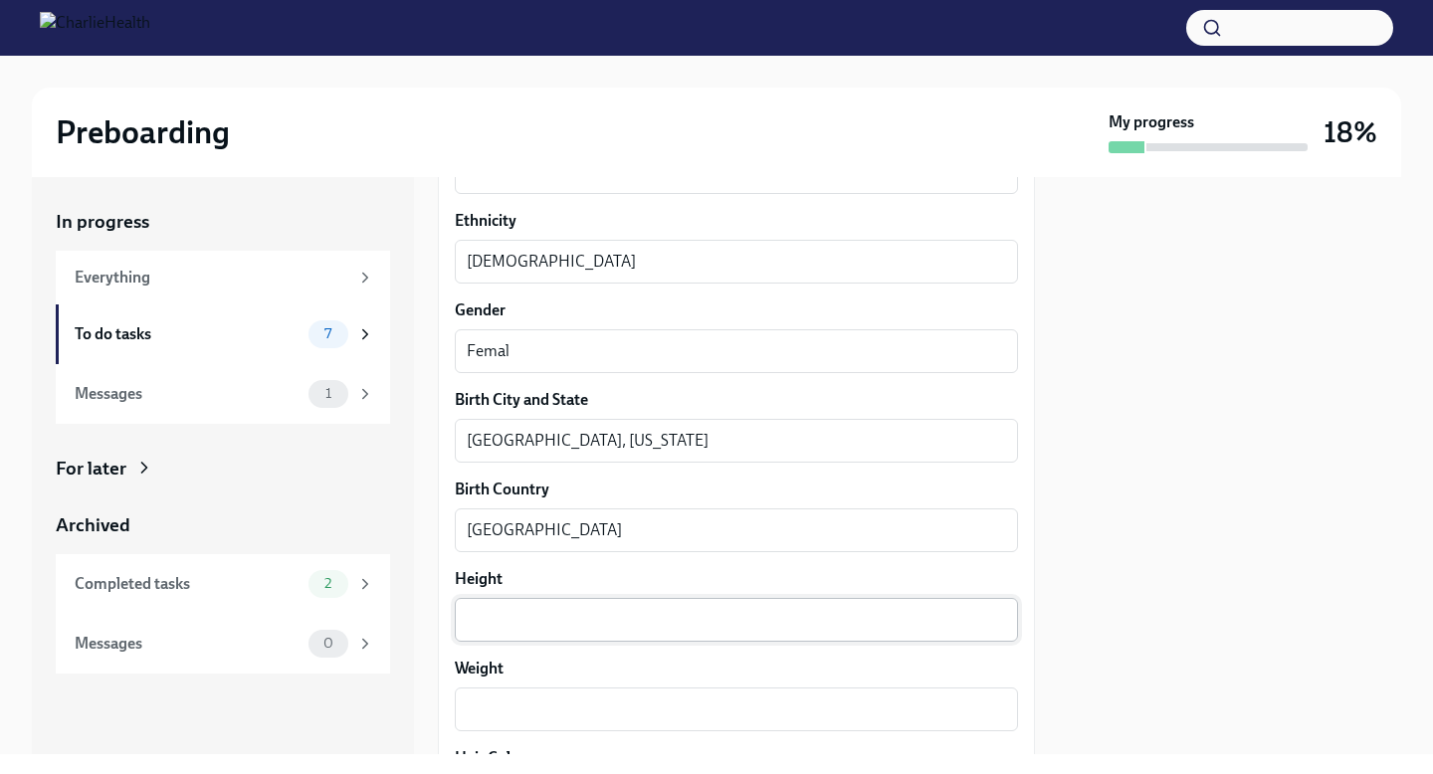
click at [493, 600] on div "x ​" at bounding box center [736, 620] width 563 height 44
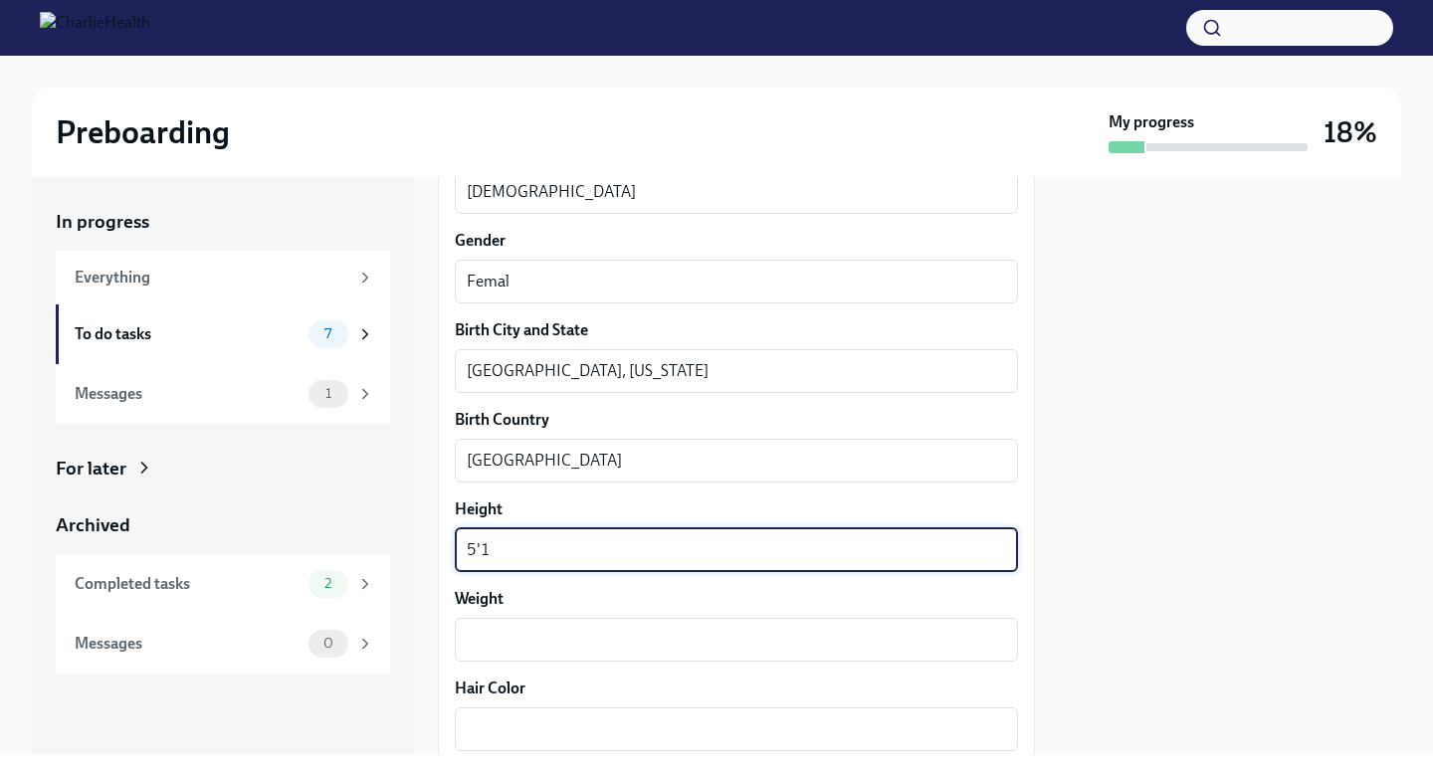
scroll to position [1384, 0]
type textarea "5'1"
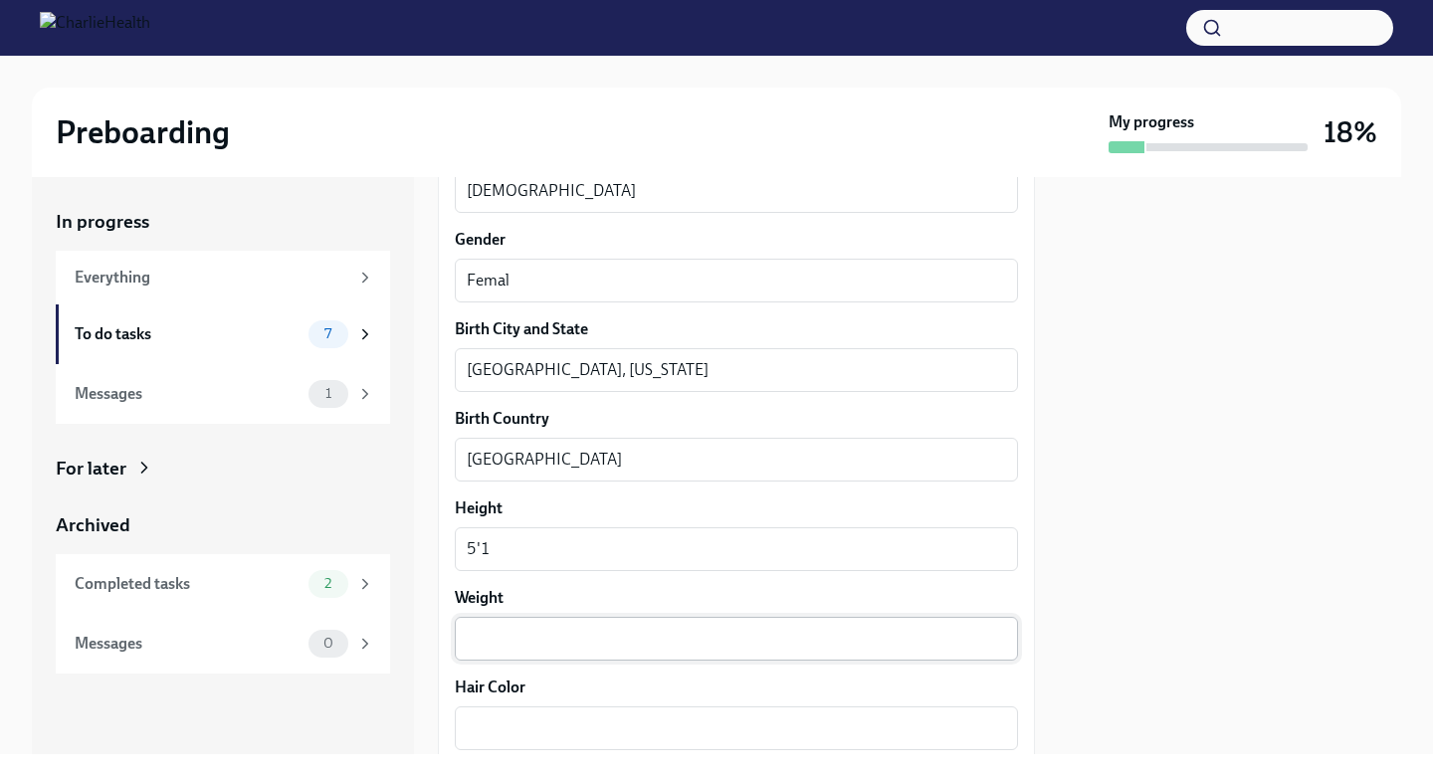
click at [488, 624] on div "x ​" at bounding box center [736, 639] width 563 height 44
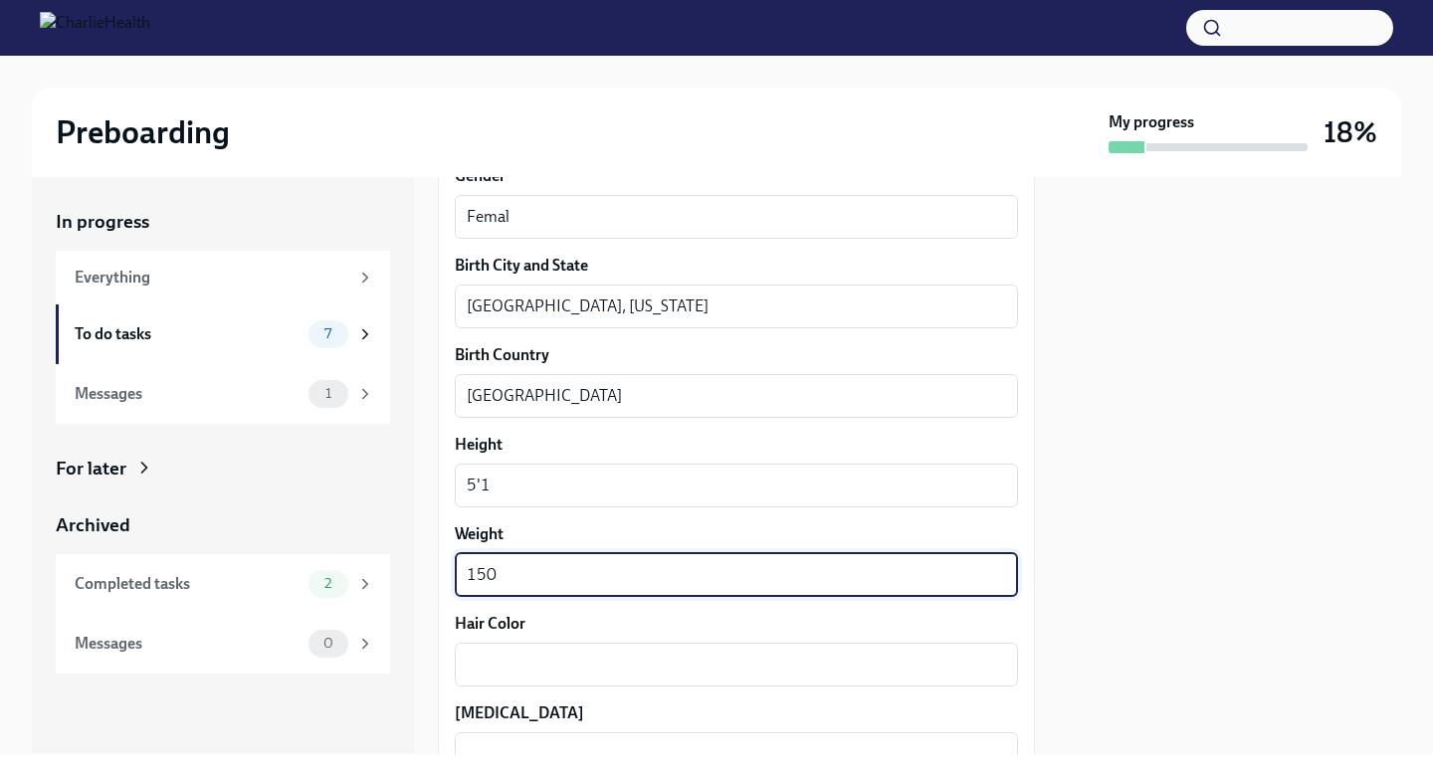
scroll to position [1457, 0]
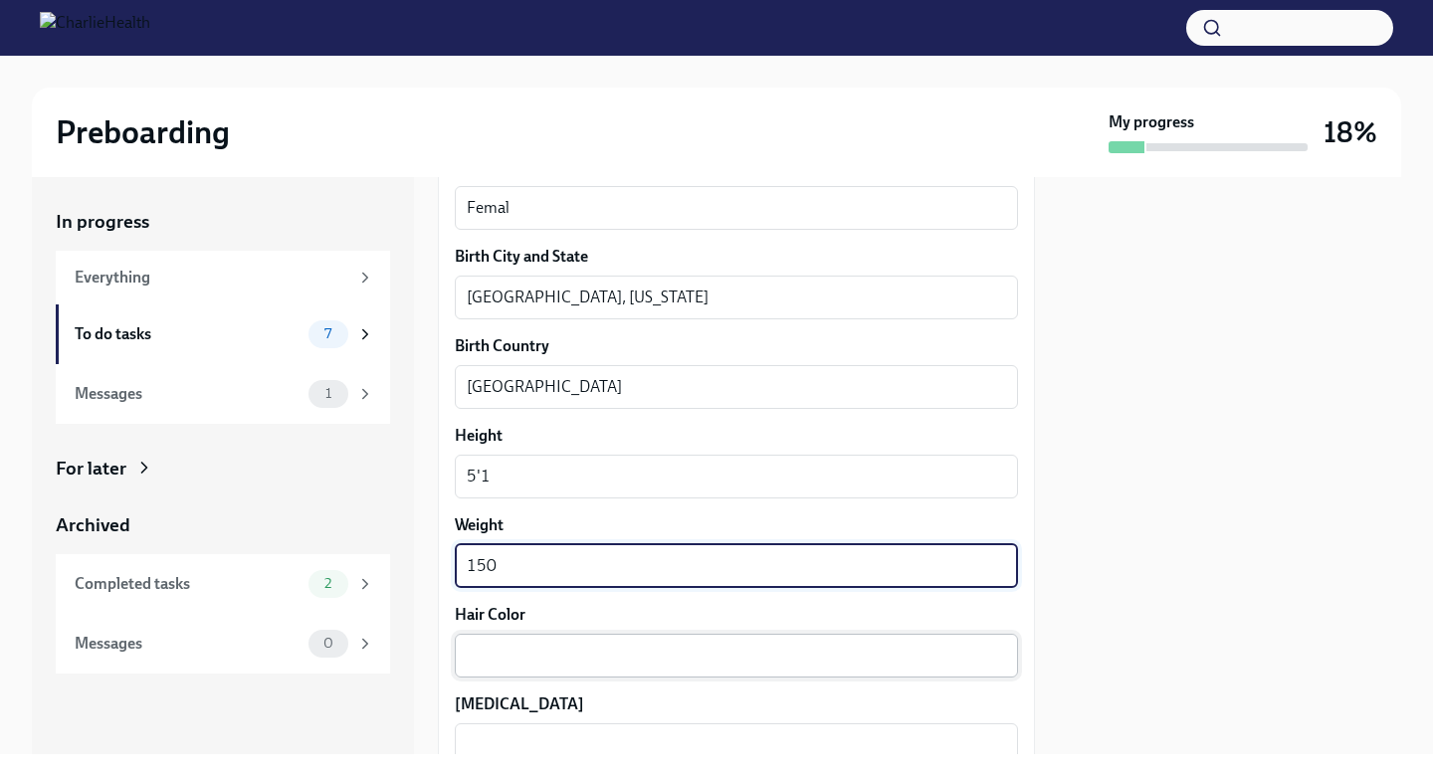
type textarea "150"
click at [485, 647] on textarea "Hair Color" at bounding box center [736, 656] width 539 height 24
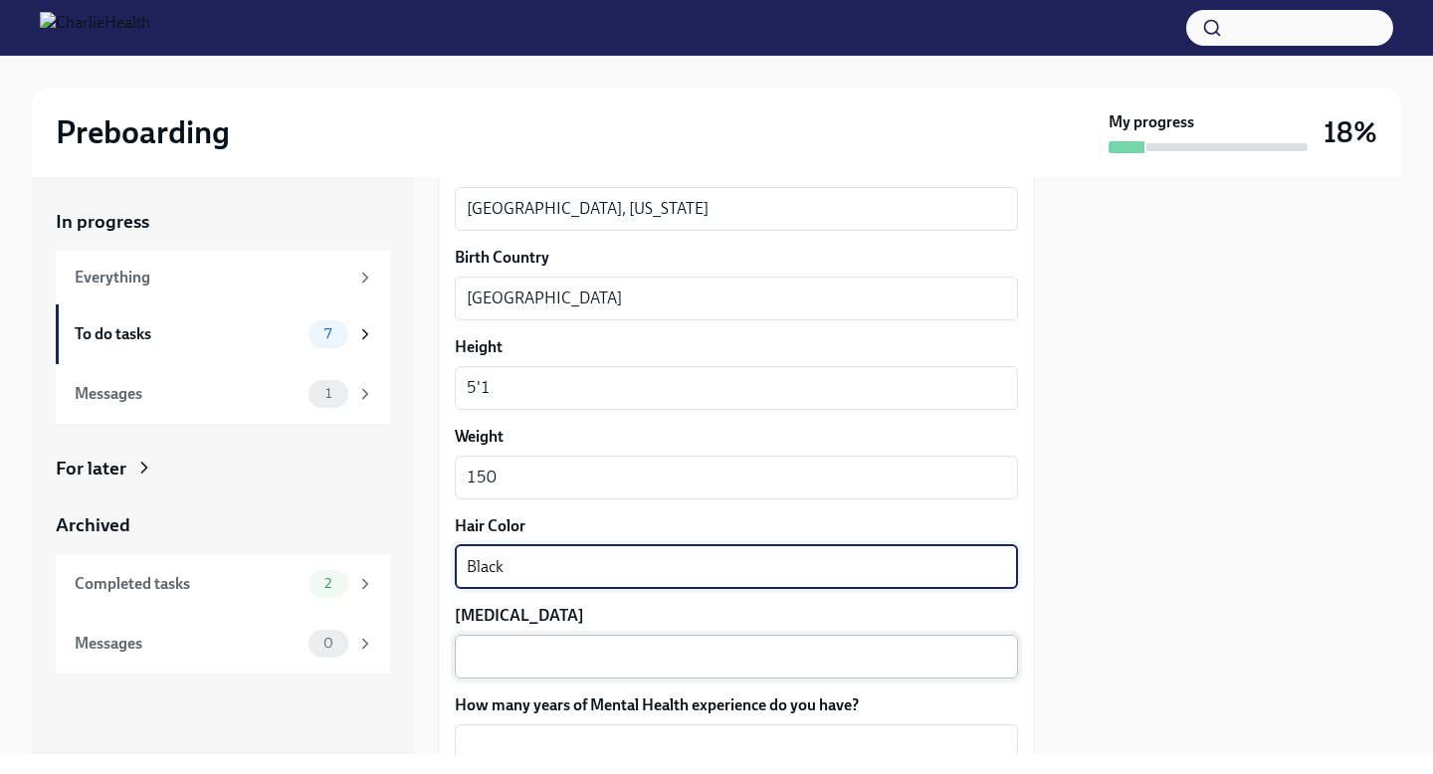
scroll to position [1547, 0]
type textarea "Black"
click at [486, 664] on textarea "[MEDICAL_DATA]" at bounding box center [736, 656] width 539 height 24
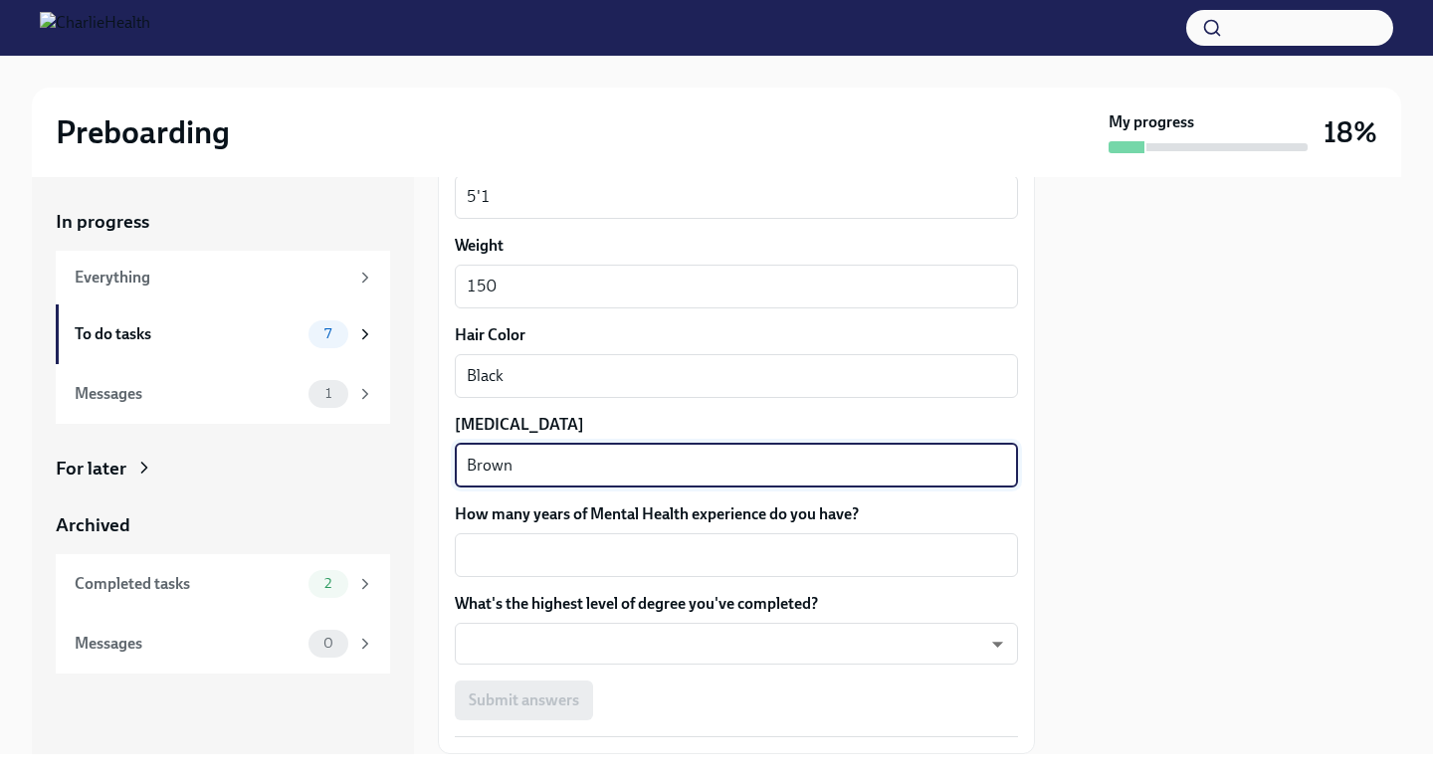
scroll to position [1740, 0]
type textarea "Brown"
click at [527, 549] on textarea "How many years of Mental Health experience do you have?" at bounding box center [736, 552] width 539 height 24
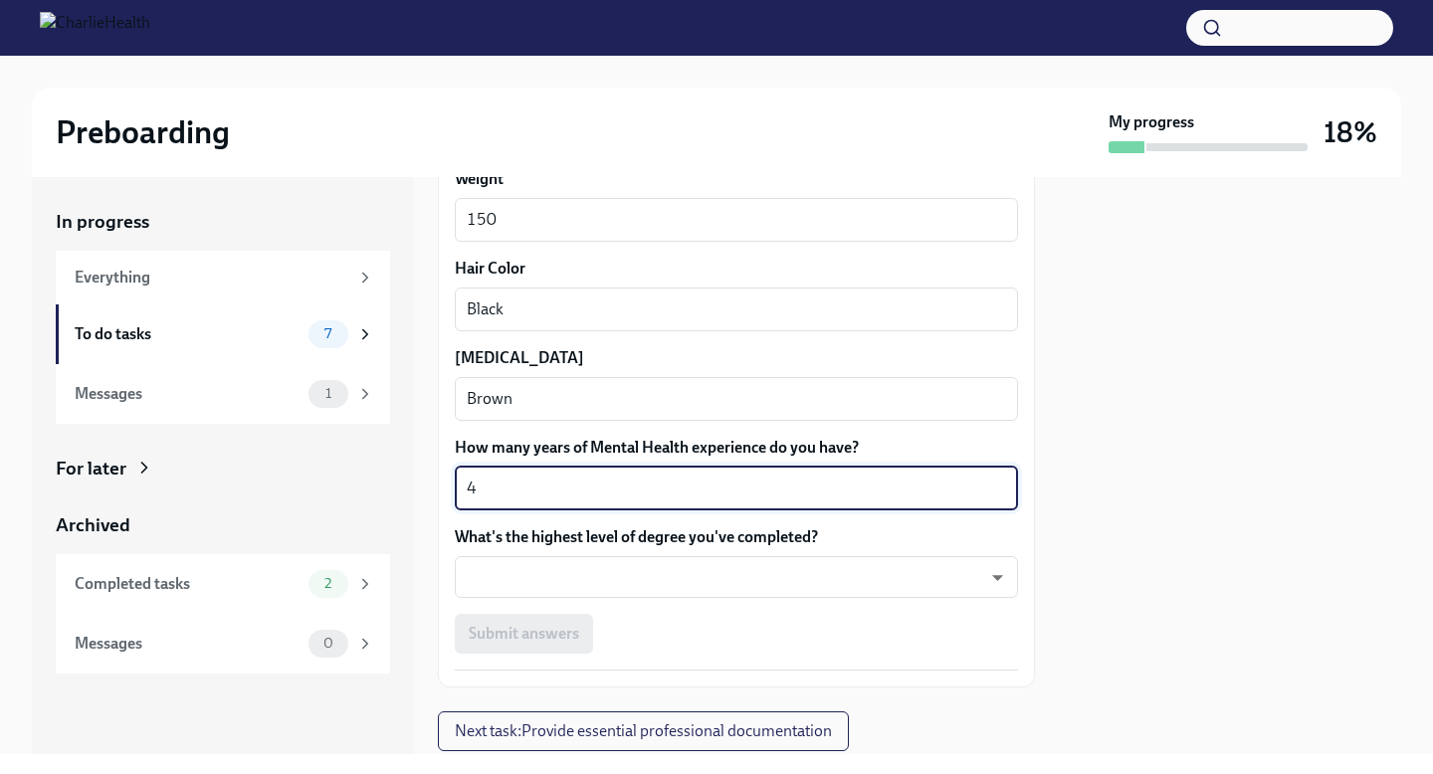
scroll to position [1811, 0]
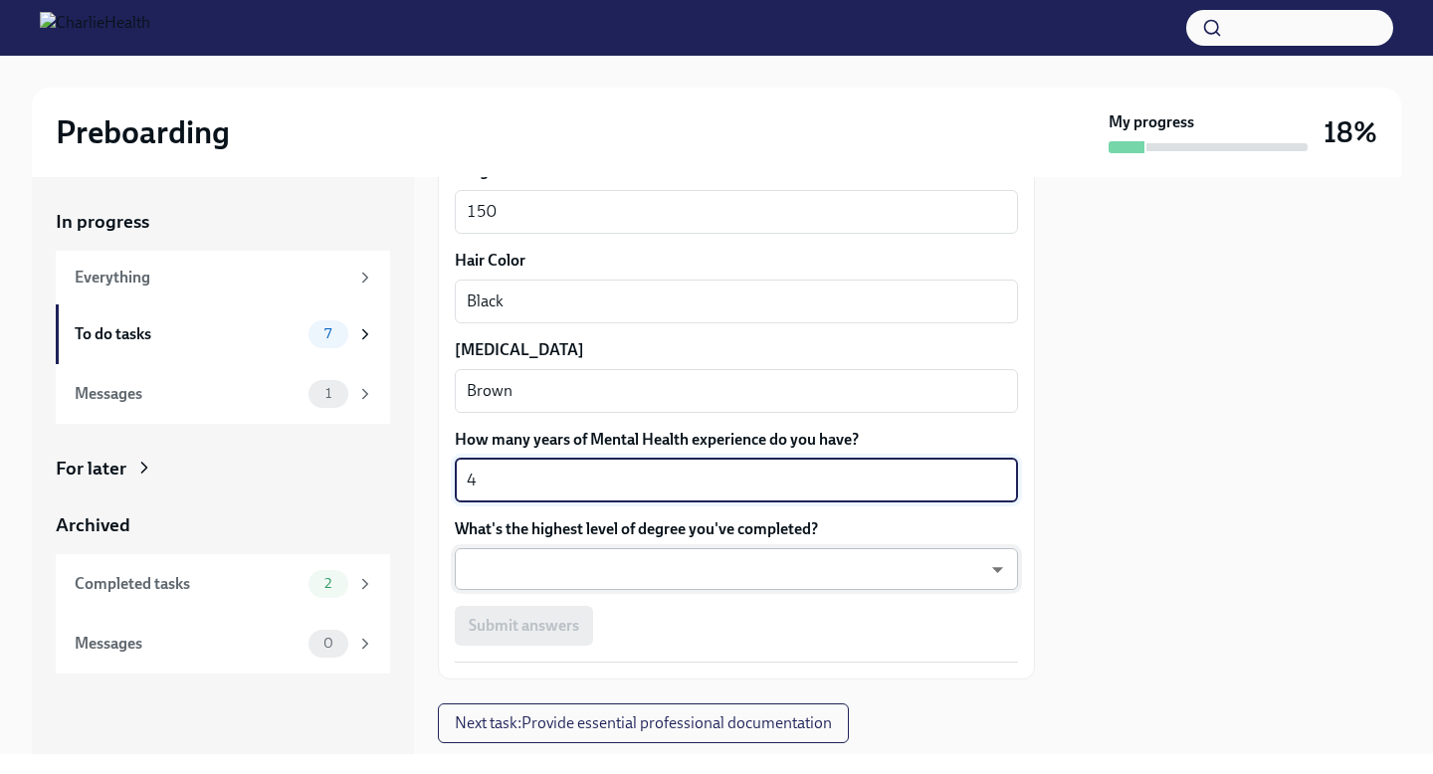
type textarea "4"
click at [521, 572] on body "Preboarding My progress 18% In progress Everything To do tasks 7 Messages 1 For…" at bounding box center [716, 387] width 1433 height 774
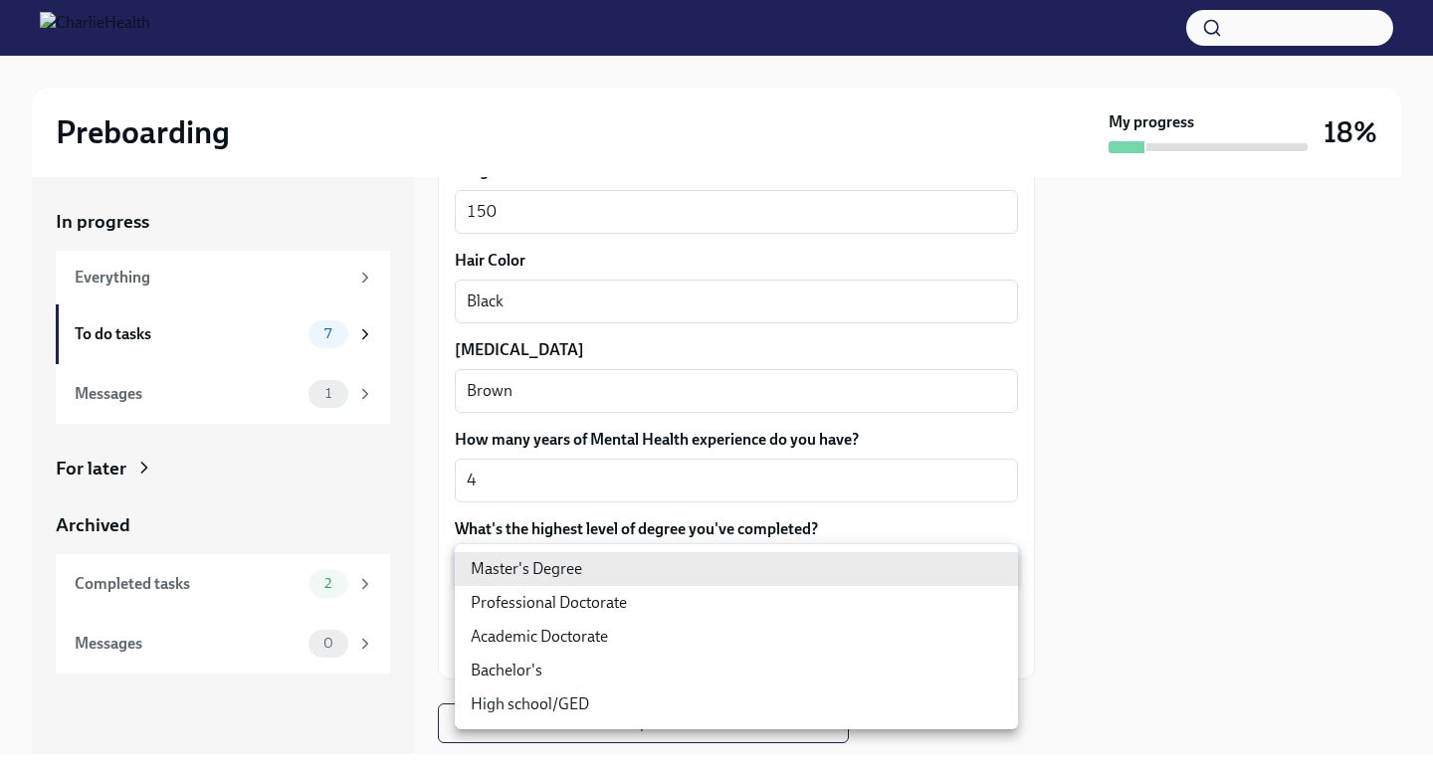
click at [521, 572] on li "Master's Degree" at bounding box center [736, 569] width 563 height 34
type input "2vBr-ghkD"
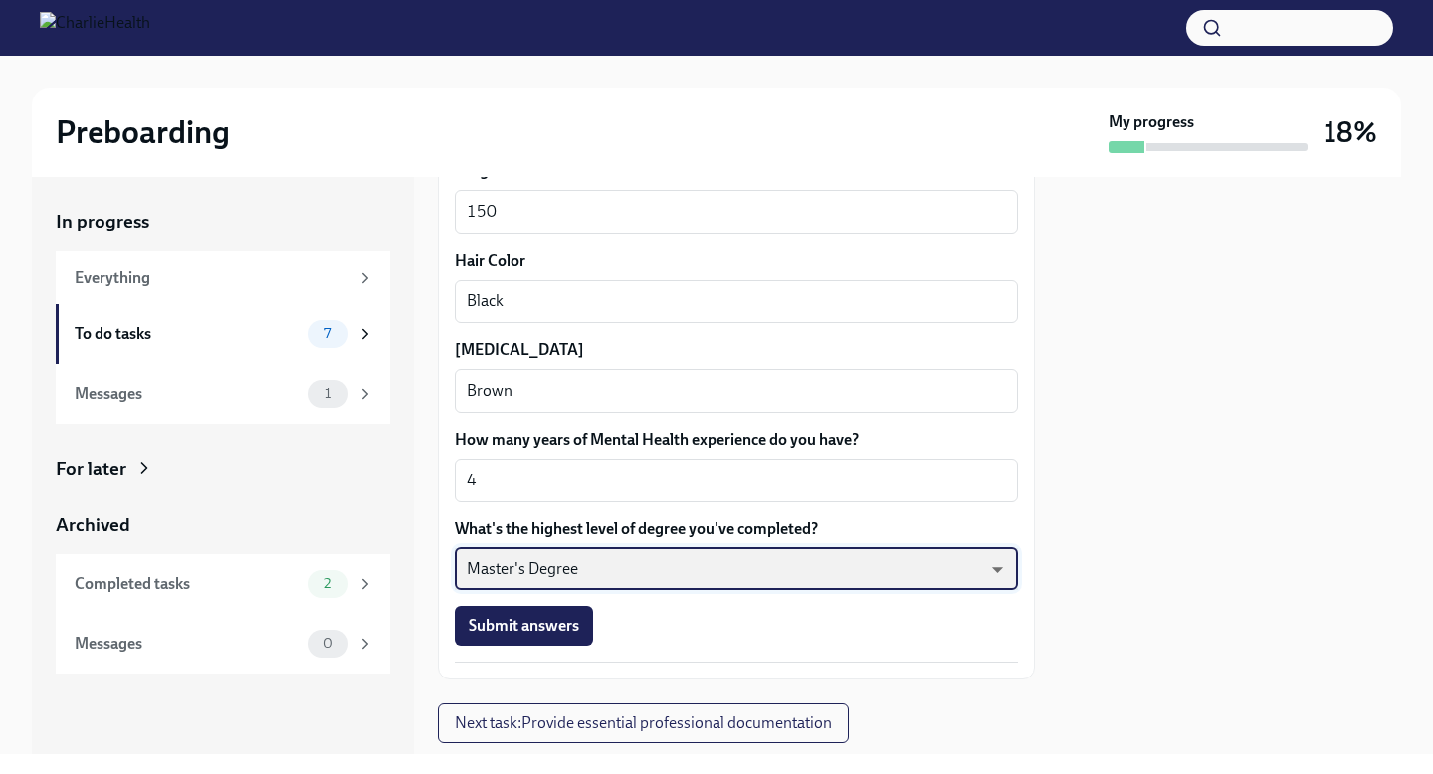
scroll to position [1864, 0]
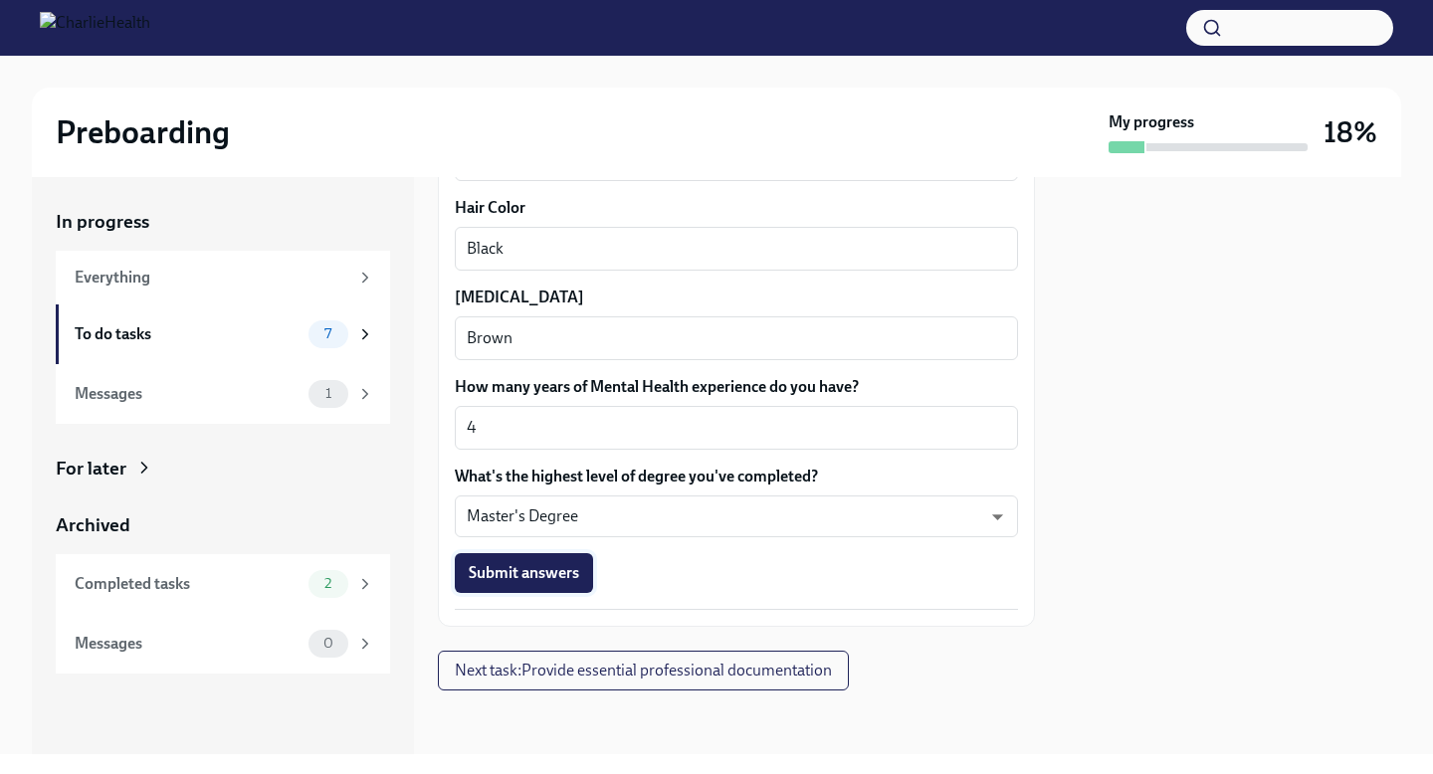
click at [521, 580] on span "Submit answers" at bounding box center [524, 573] width 110 height 20
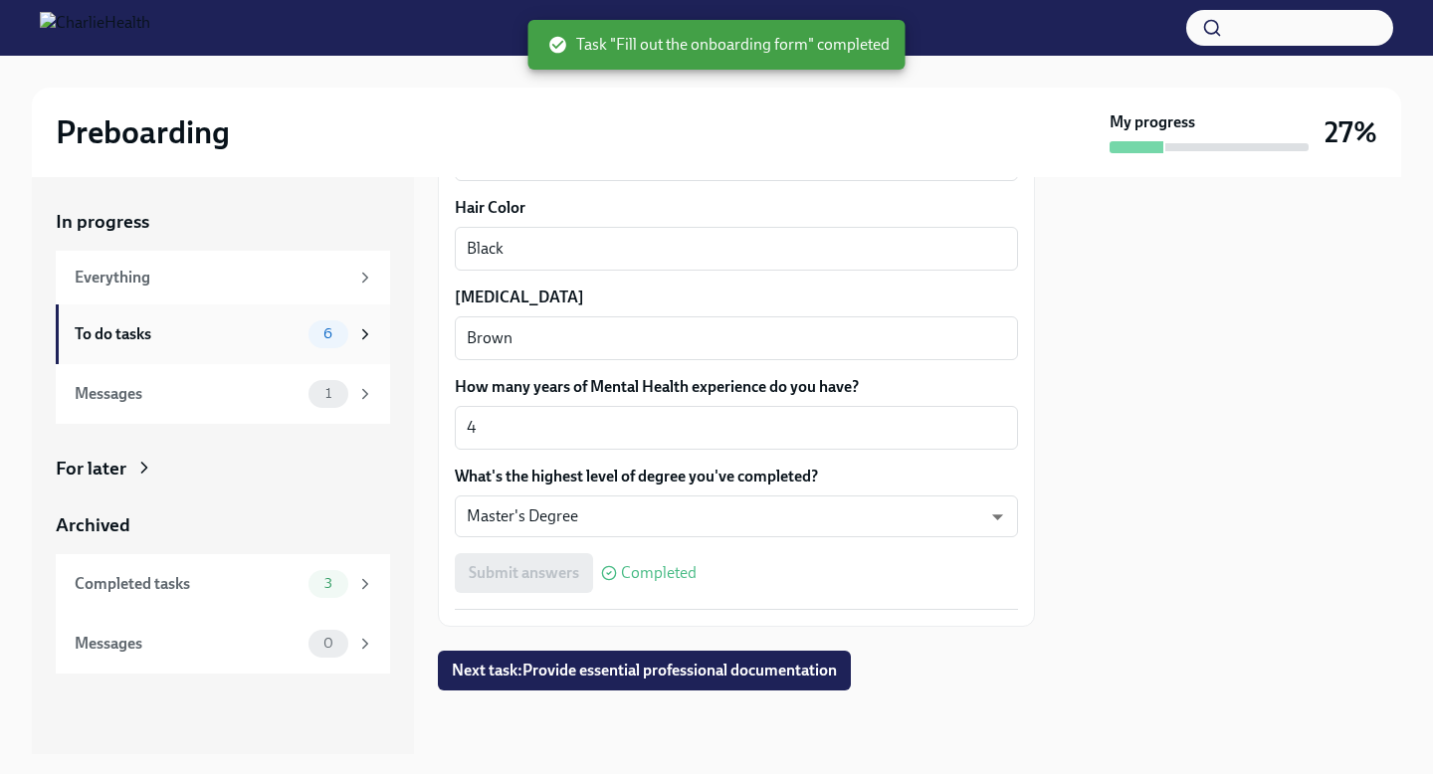
click at [166, 335] on div "To do tasks" at bounding box center [188, 334] width 226 height 22
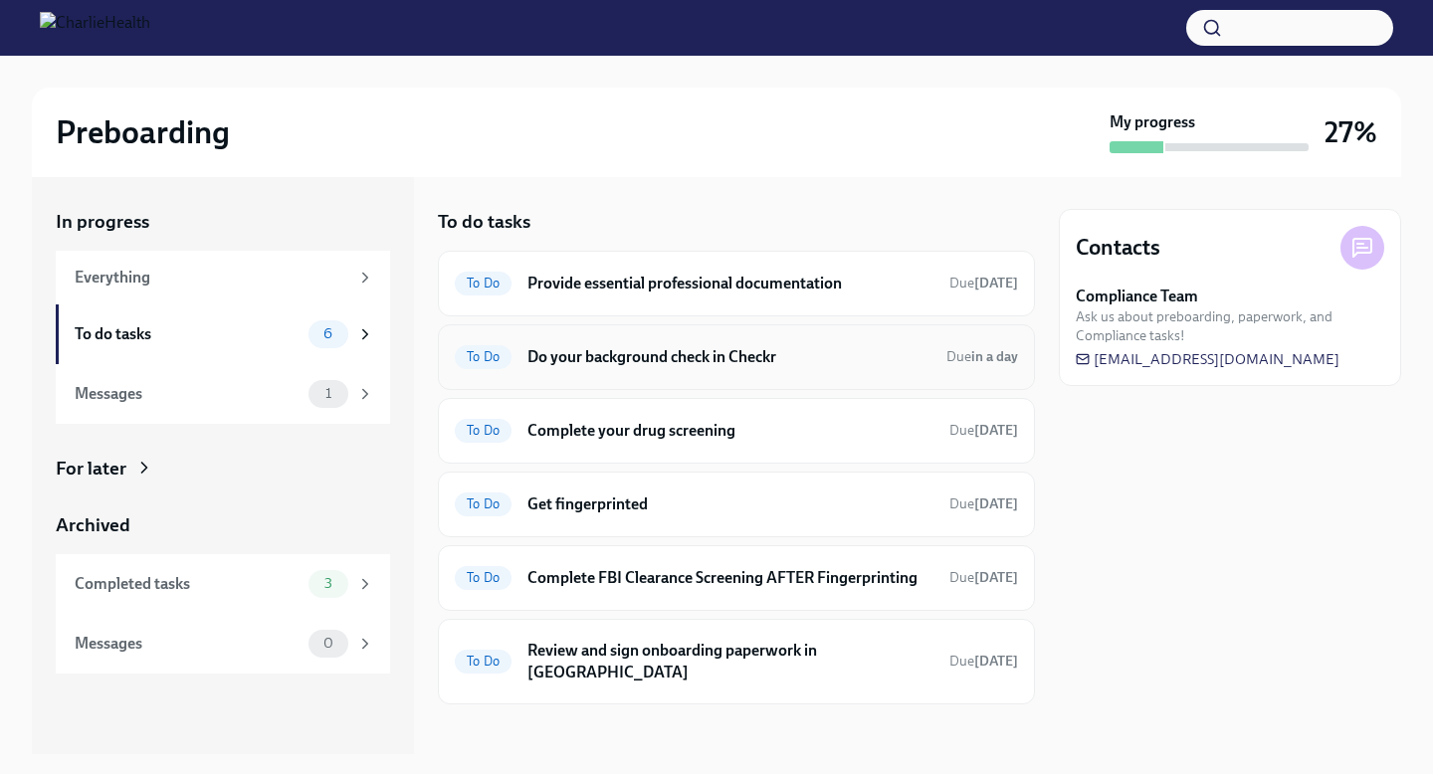
click at [476, 363] on span "To Do" at bounding box center [483, 356] width 57 height 15
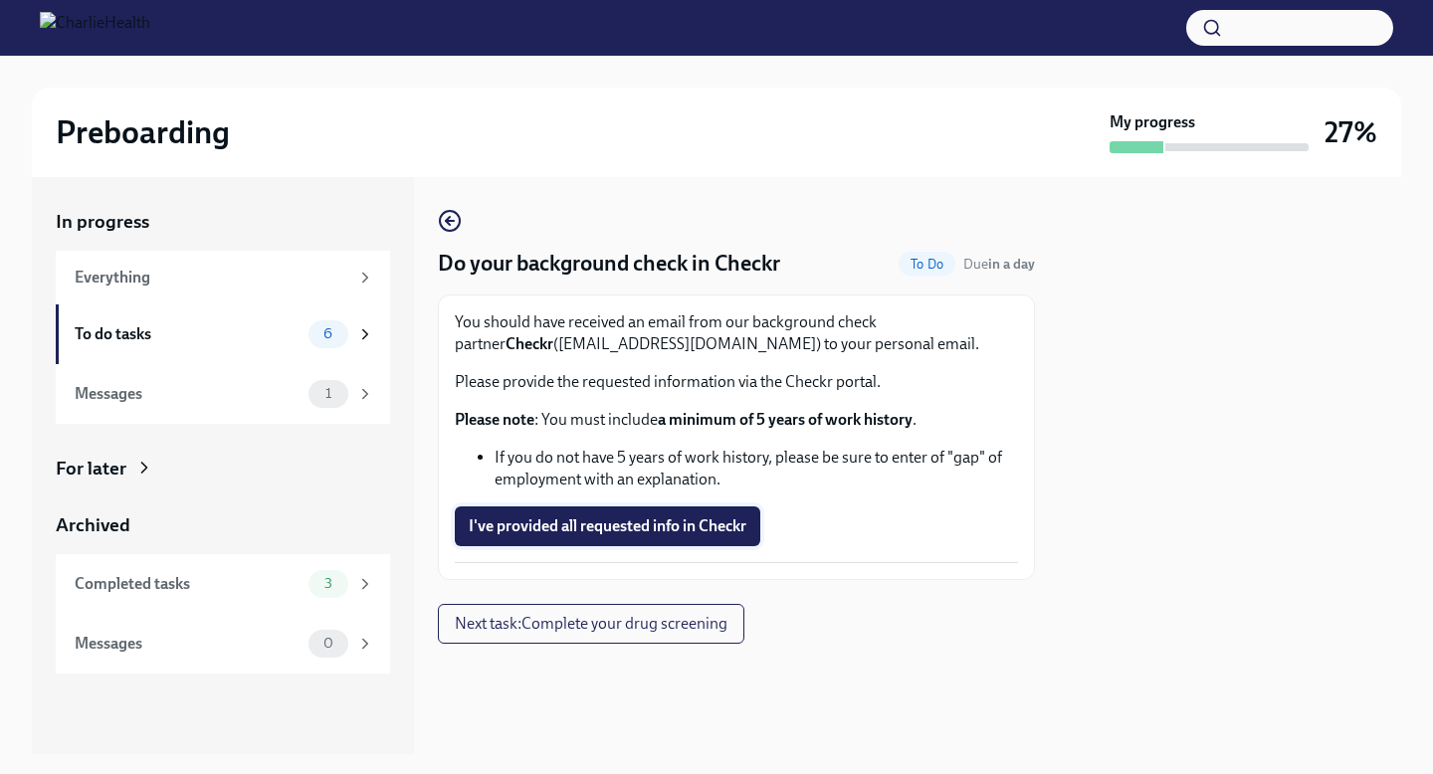
click at [549, 542] on button "I've provided all requested info in Checkr" at bounding box center [608, 527] width 306 height 40
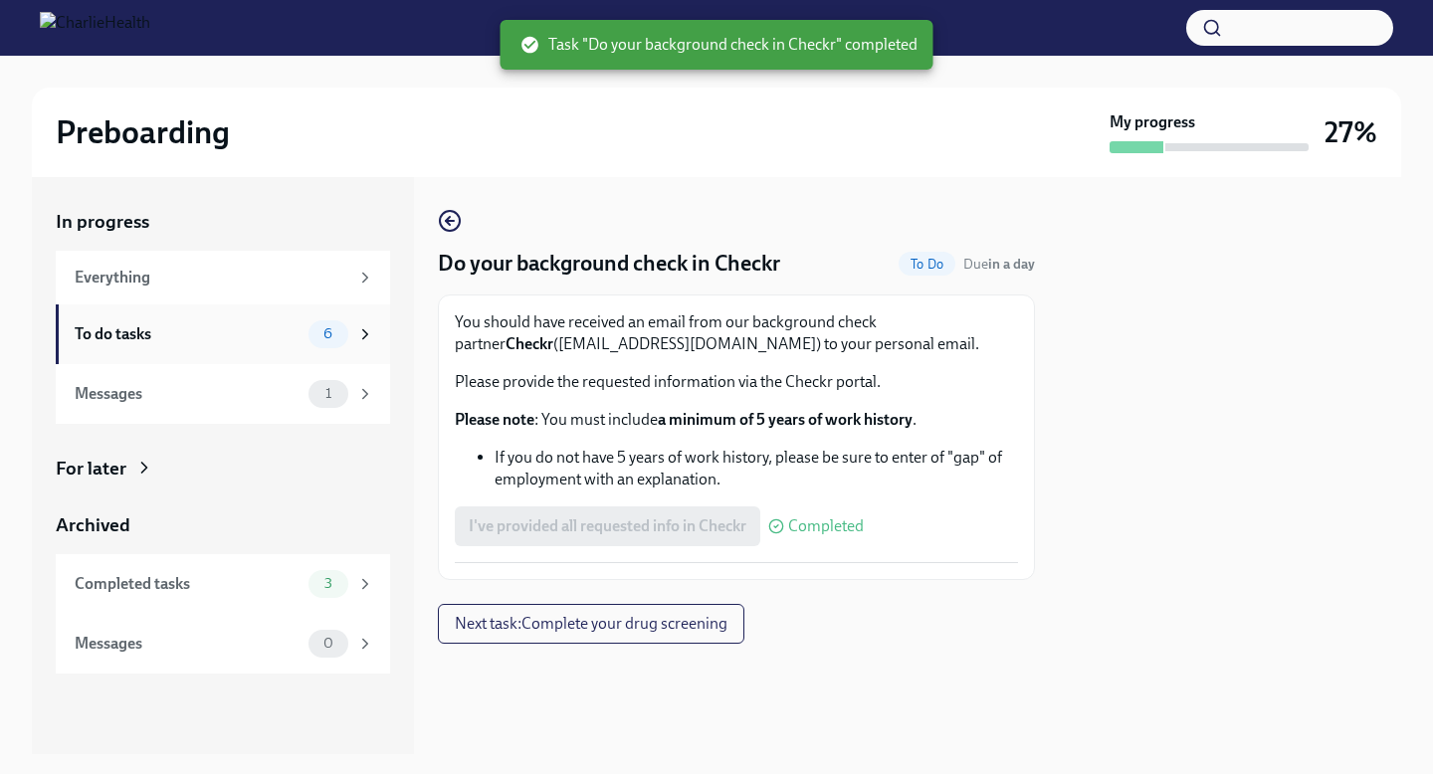
click at [232, 335] on div "To do tasks" at bounding box center [188, 334] width 226 height 22
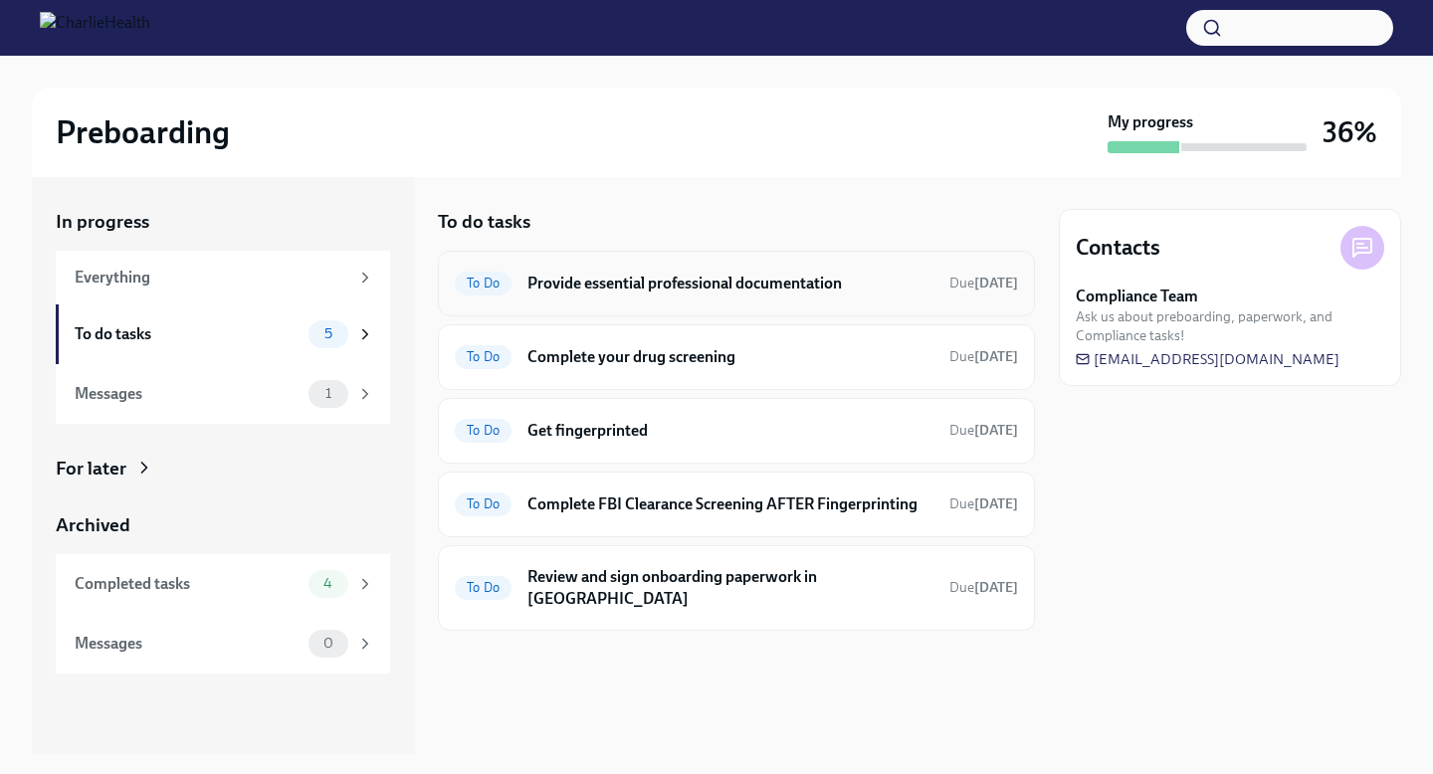
click at [676, 291] on h6 "Provide essential professional documentation" at bounding box center [730, 284] width 406 height 22
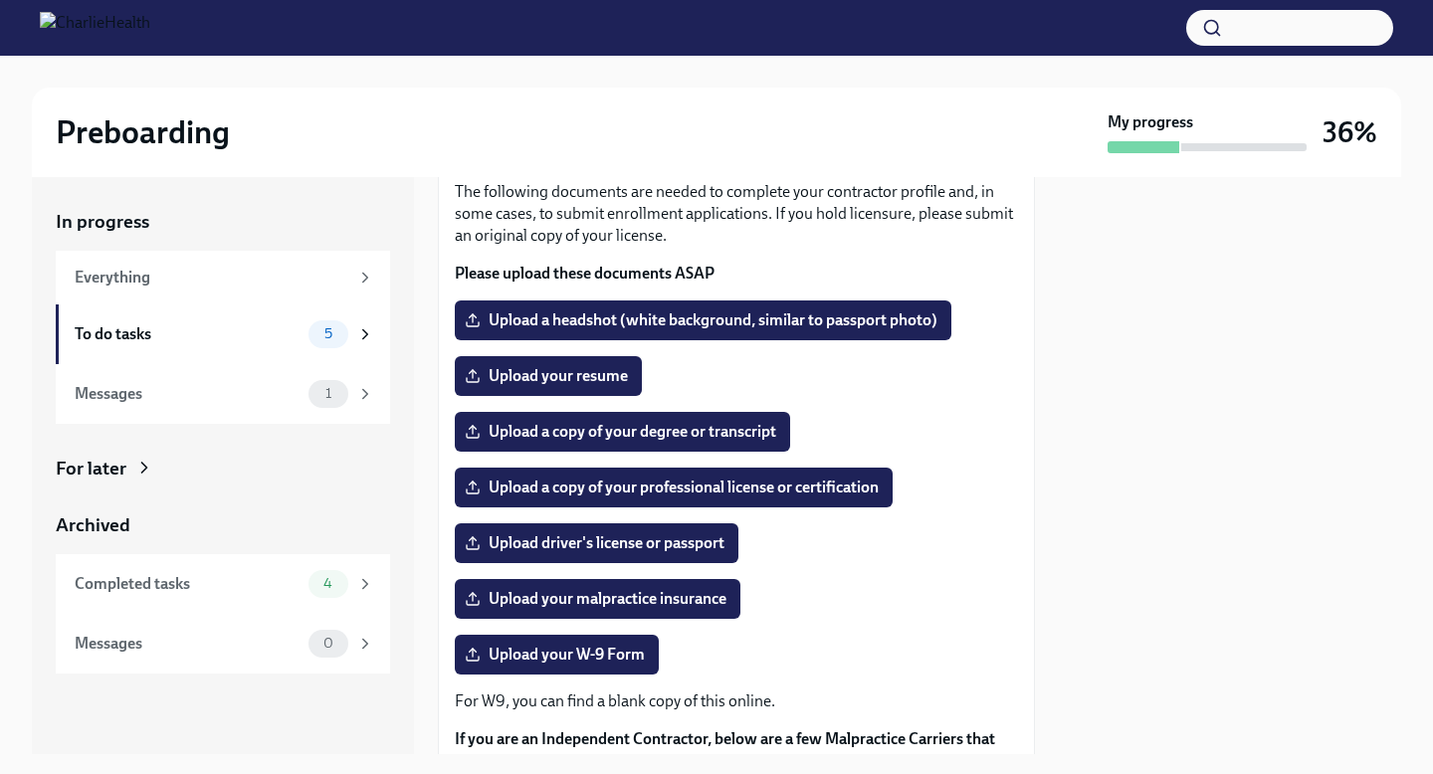
scroll to position [132, 0]
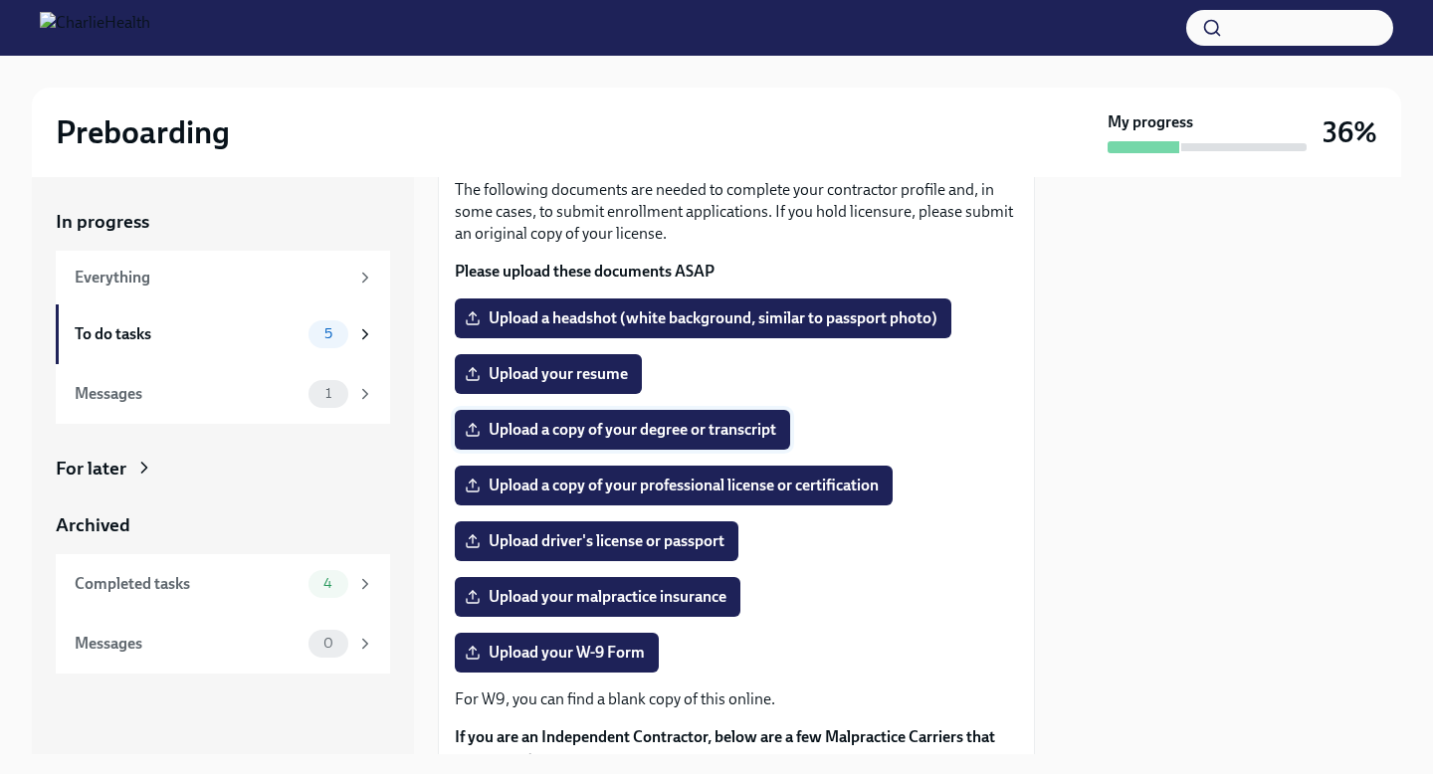
click at [625, 429] on span "Upload a copy of your degree or transcript" at bounding box center [623, 430] width 308 height 20
click at [0, 0] on input "Upload a copy of your degree or transcript" at bounding box center [0, 0] width 0 height 0
click at [589, 369] on span "Upload your resume" at bounding box center [548, 374] width 159 height 20
click at [0, 0] on input "Upload your resume" at bounding box center [0, 0] width 0 height 0
click at [616, 605] on span "Upload your malpractice insurance" at bounding box center [598, 597] width 258 height 20
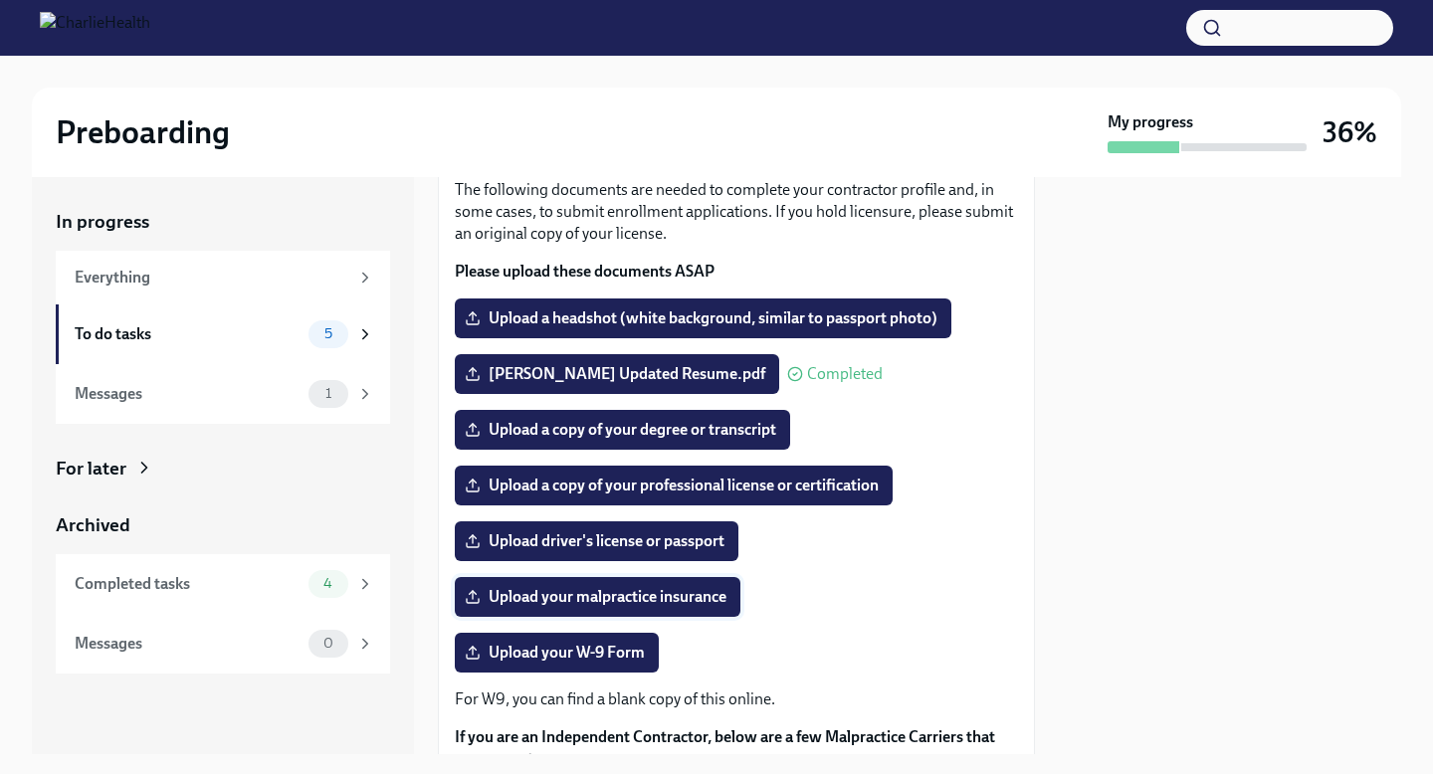
click at [0, 0] on input "Upload your malpractice insurance" at bounding box center [0, 0] width 0 height 0
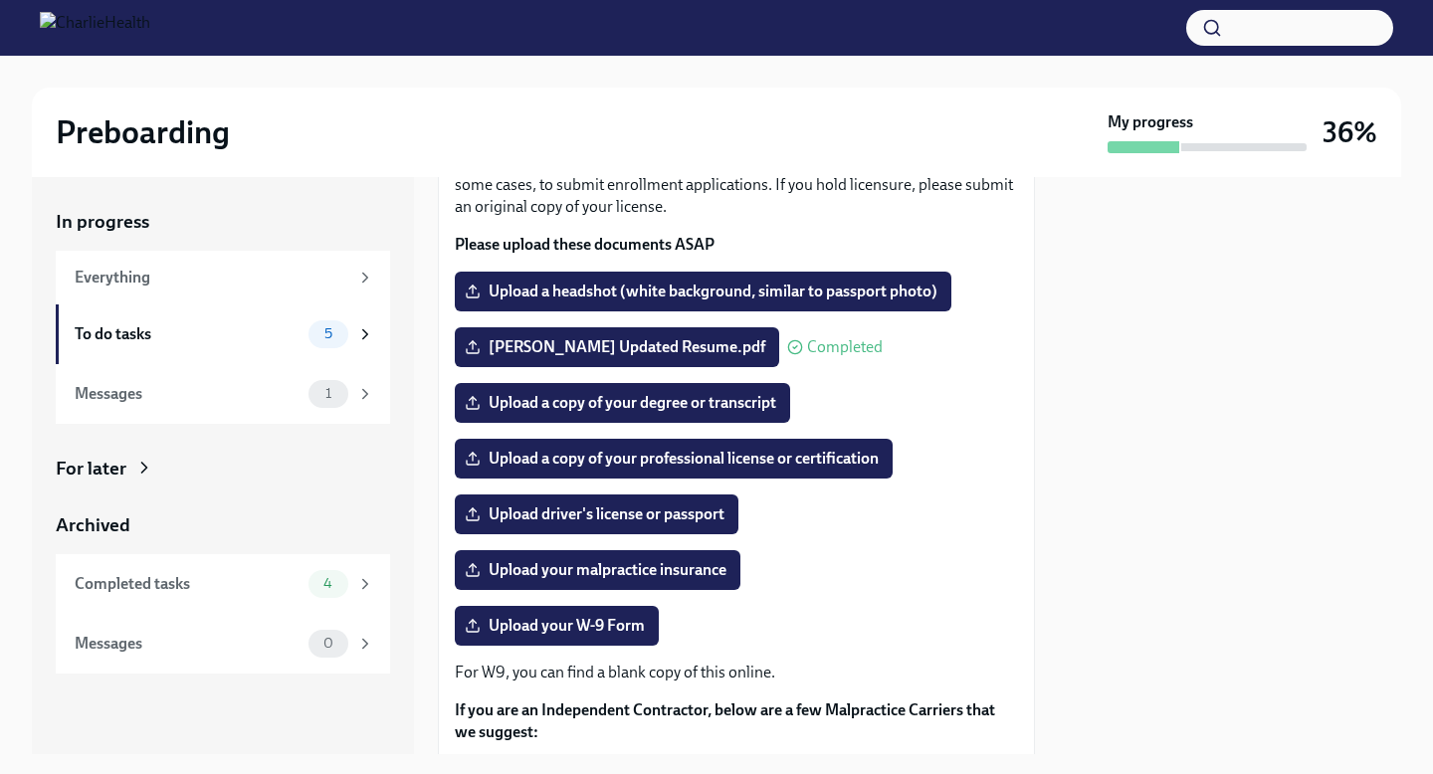
scroll to position [157, 0]
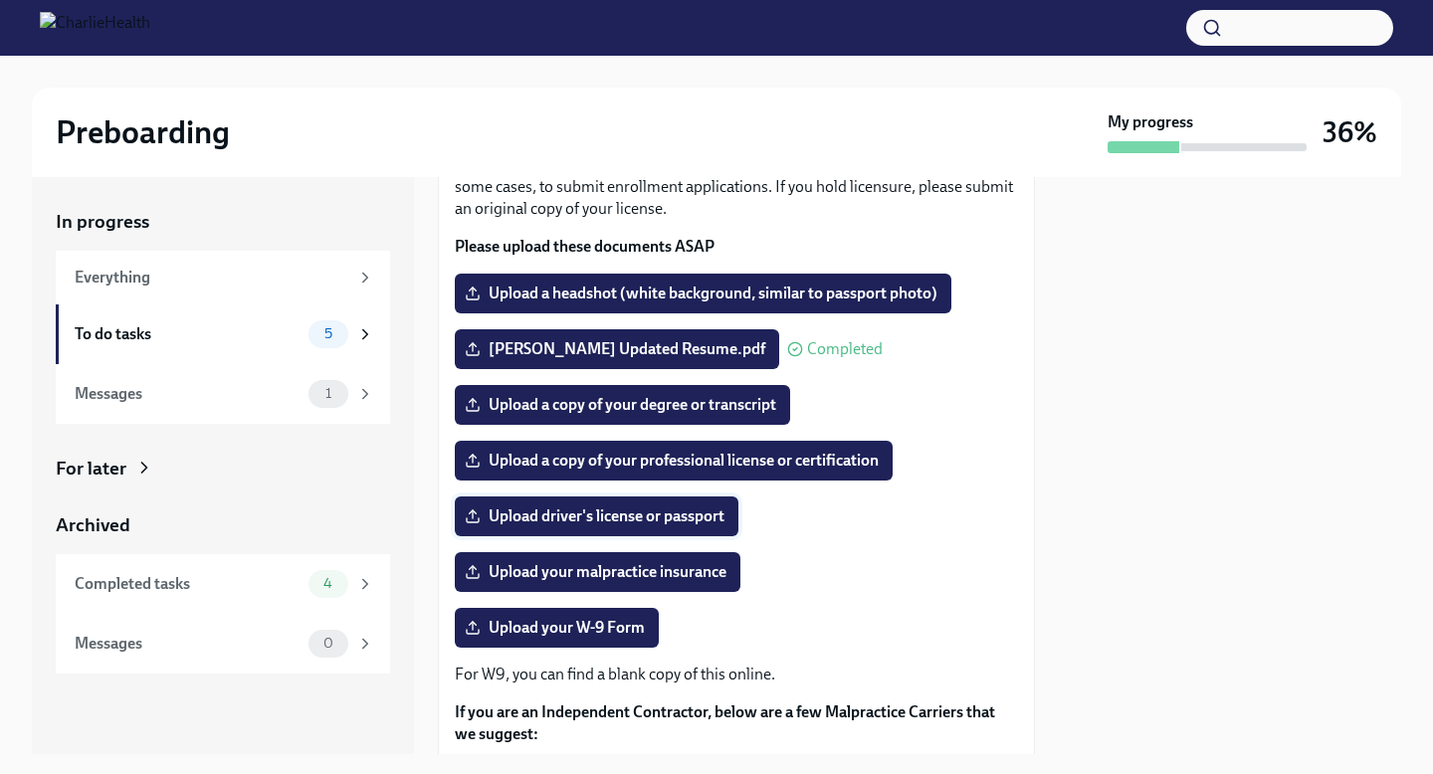
click at [690, 511] on span "Upload driver's license or passport" at bounding box center [597, 517] width 256 height 20
click at [0, 0] on input "Upload driver's license or passport" at bounding box center [0, 0] width 0 height 0
click at [726, 407] on span "Upload a copy of your degree or transcript" at bounding box center [623, 405] width 308 height 20
click at [0, 0] on input "Upload a copy of your degree or transcript" at bounding box center [0, 0] width 0 height 0
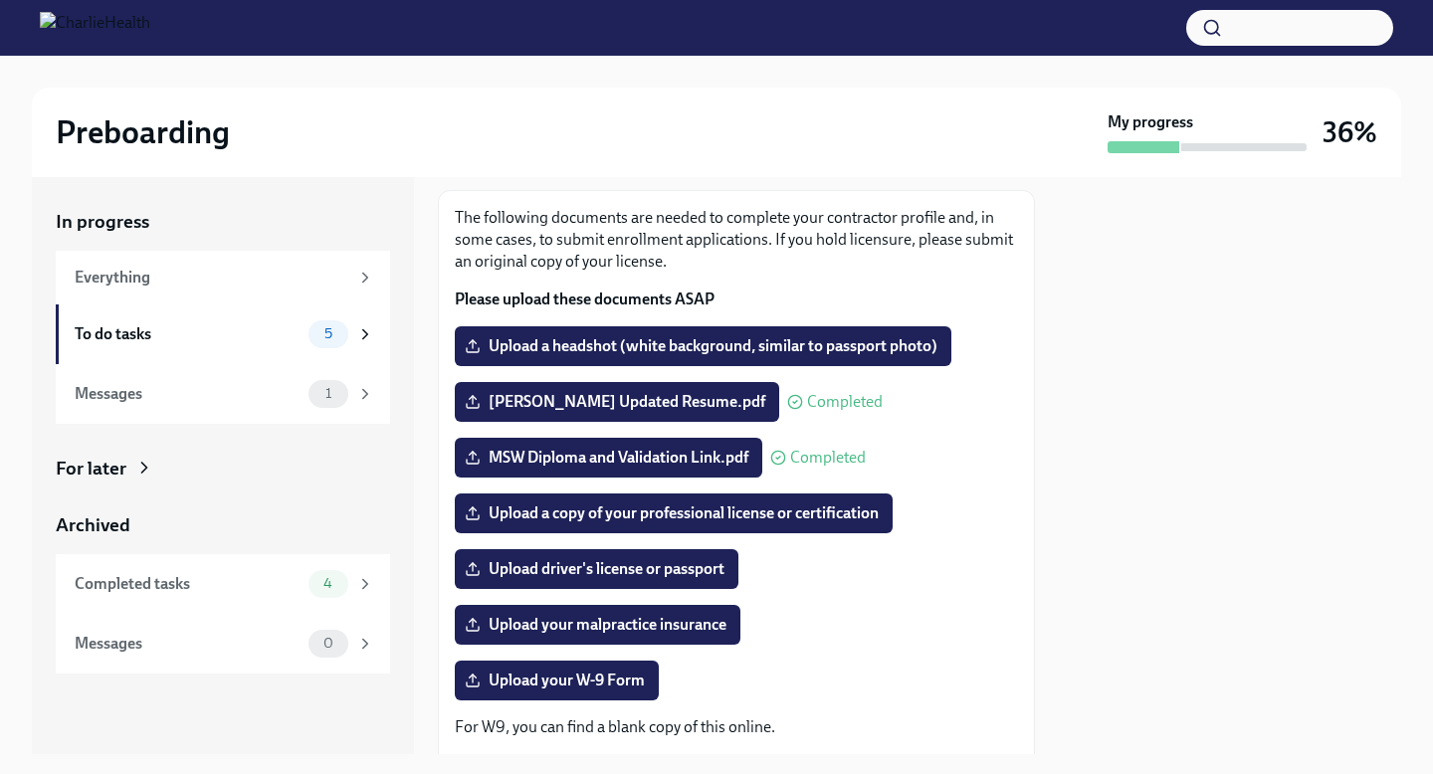
scroll to position [19, 0]
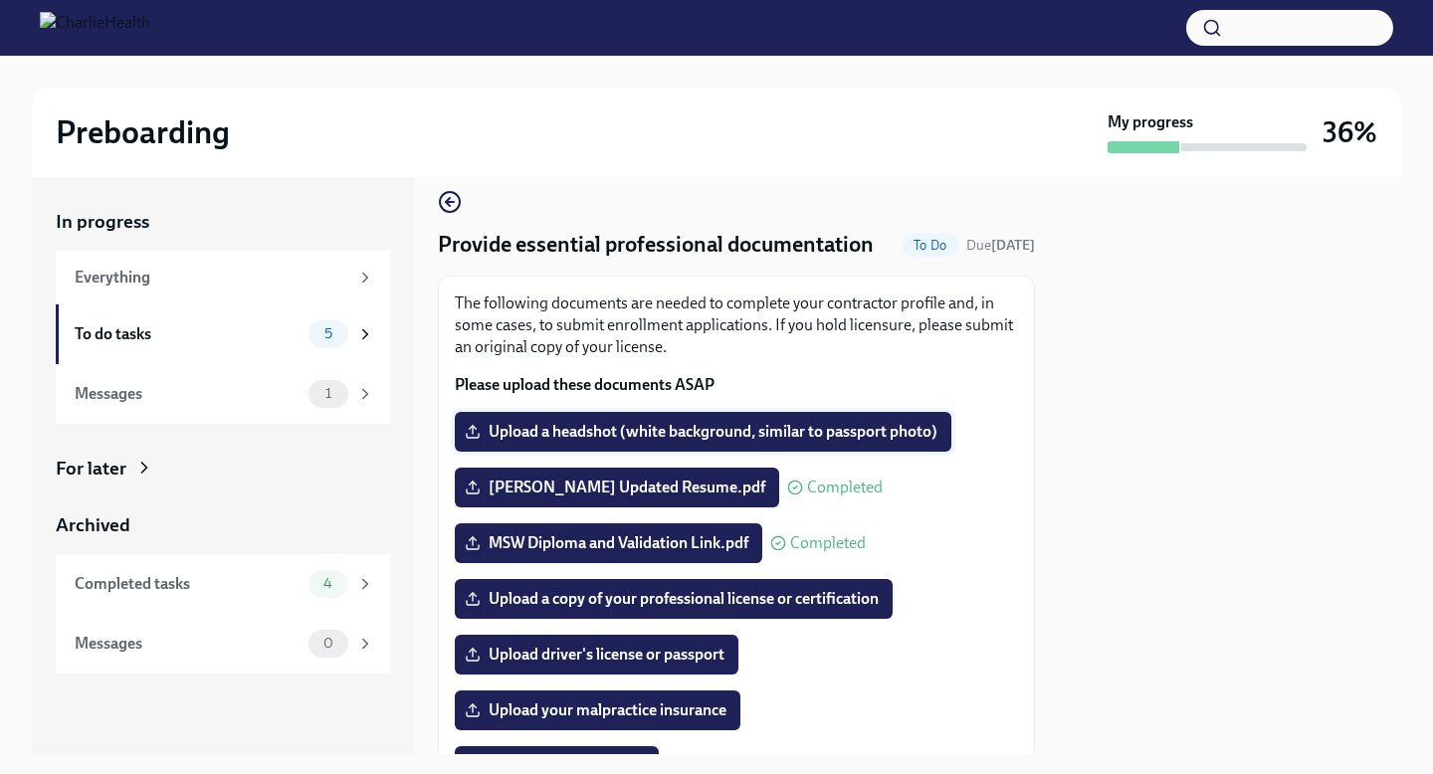
click at [816, 427] on span "Upload a headshot (white background, similar to passport photo)" at bounding box center [703, 432] width 469 height 20
click at [0, 0] on input "Upload a headshot (white background, similar to passport photo)" at bounding box center [0, 0] width 0 height 0
click at [207, 288] on div "Everything" at bounding box center [212, 278] width 274 height 22
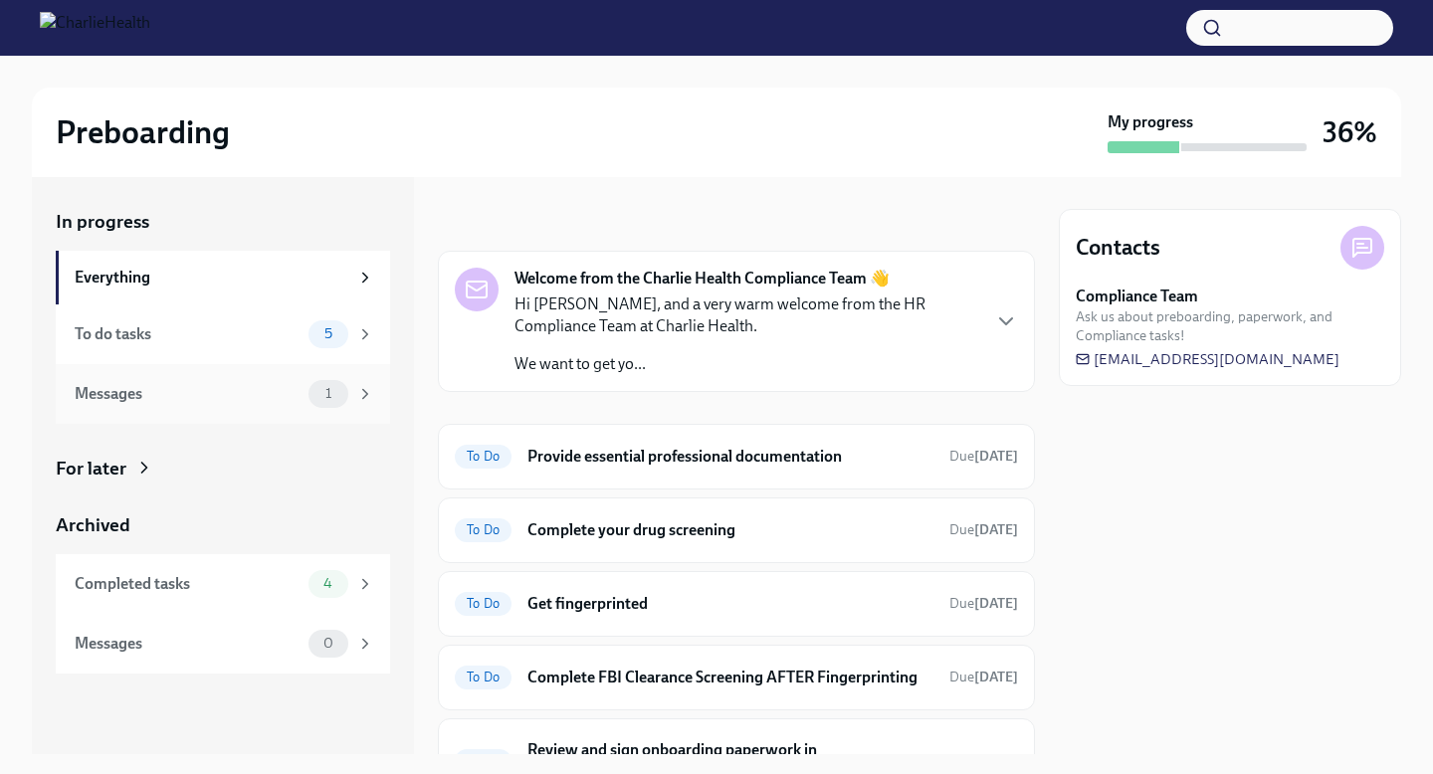
click at [221, 380] on div "Messages 1" at bounding box center [225, 394] width 300 height 28
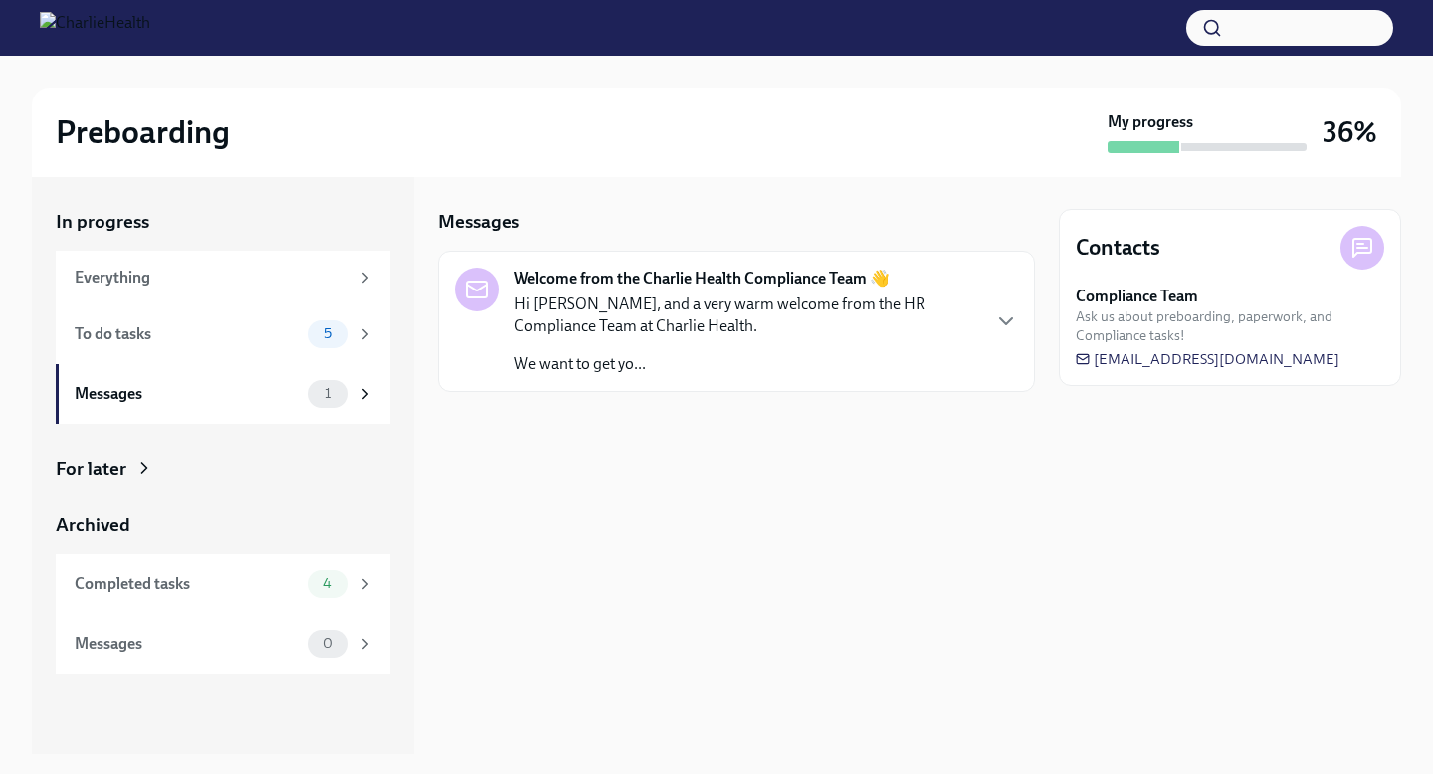
click at [833, 307] on p "Hi [PERSON_NAME], and a very warm welcome from the HR Compliance Team at Charli…" at bounding box center [747, 316] width 464 height 44
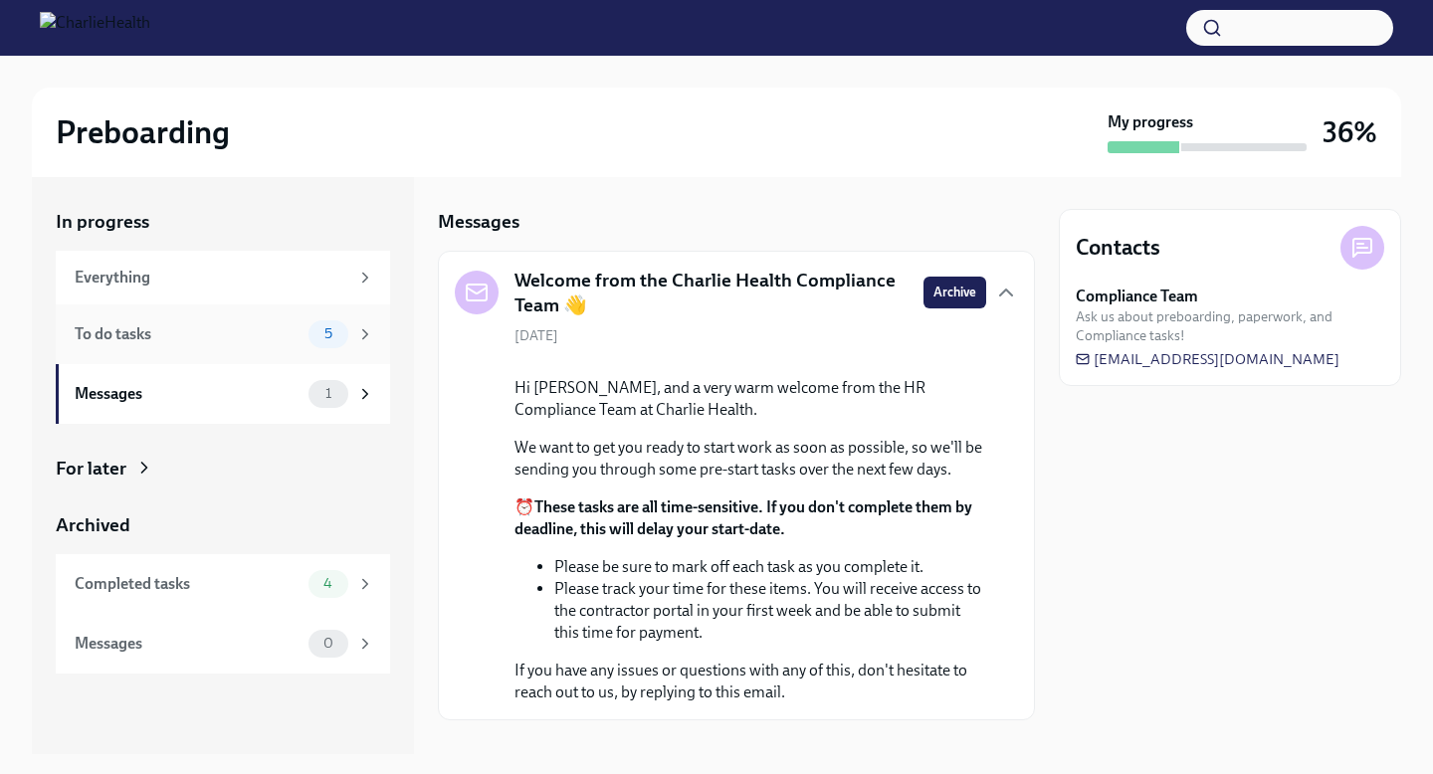
click at [199, 334] on div "To do tasks" at bounding box center [188, 334] width 226 height 22
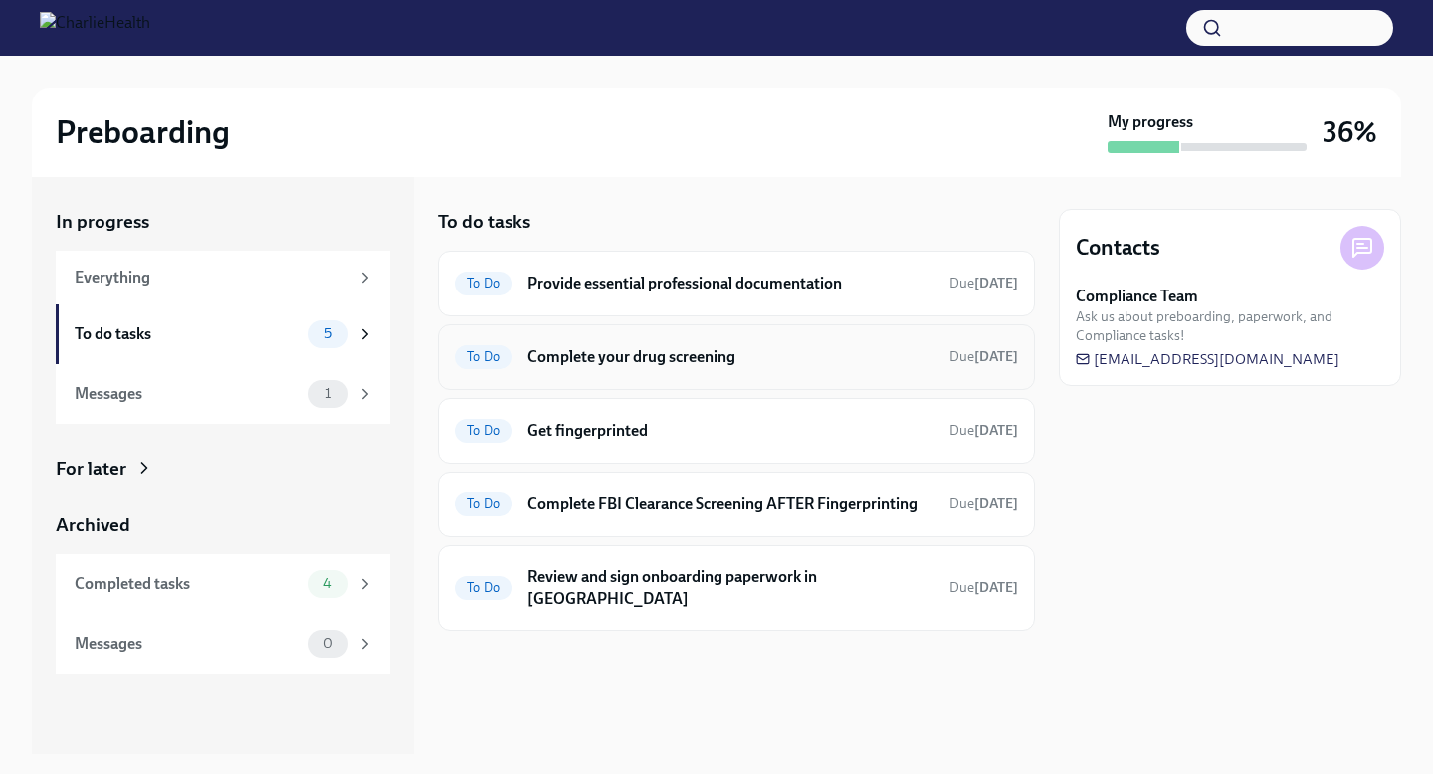
click at [794, 369] on div "To Do Complete your drug screening Due [DATE]" at bounding box center [736, 357] width 563 height 32
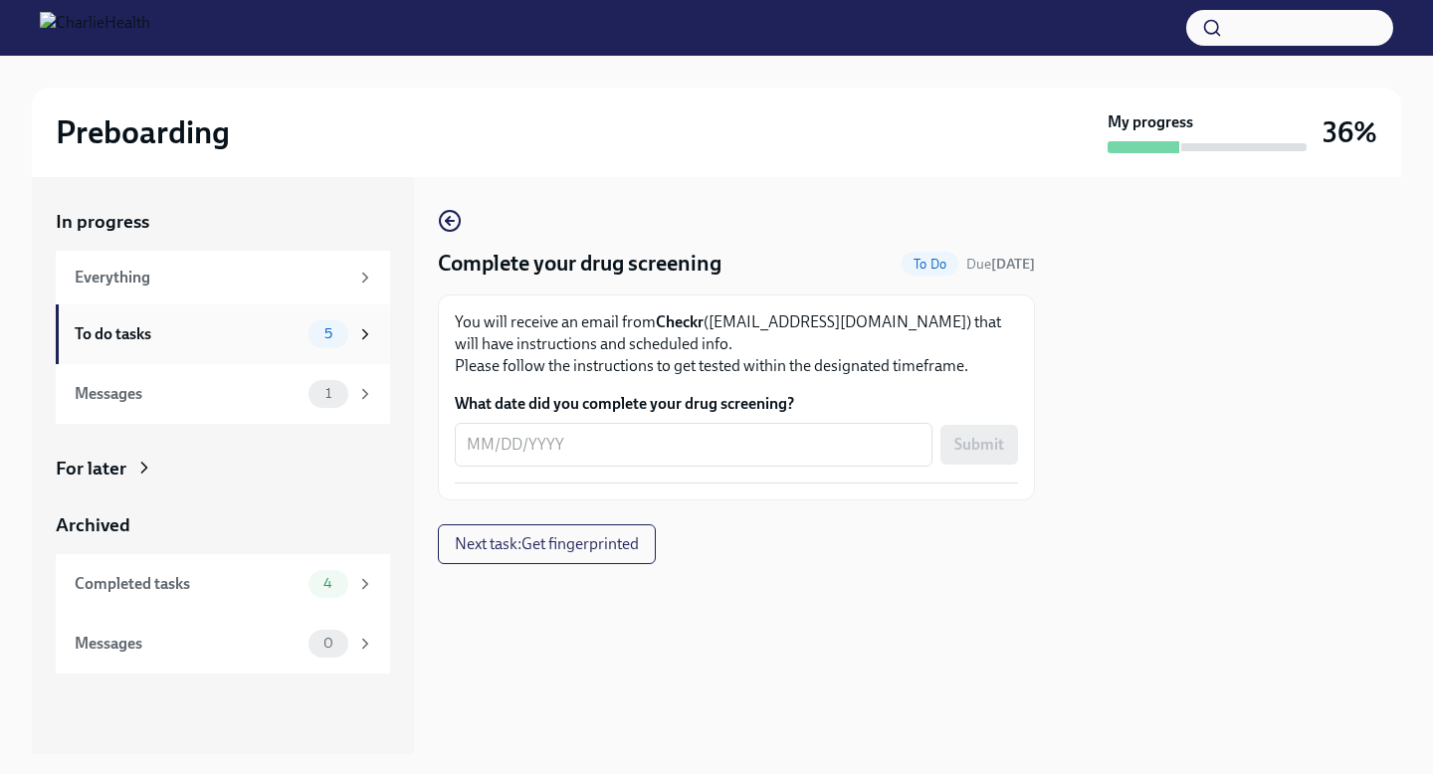
click at [169, 329] on div "To do tasks" at bounding box center [188, 334] width 226 height 22
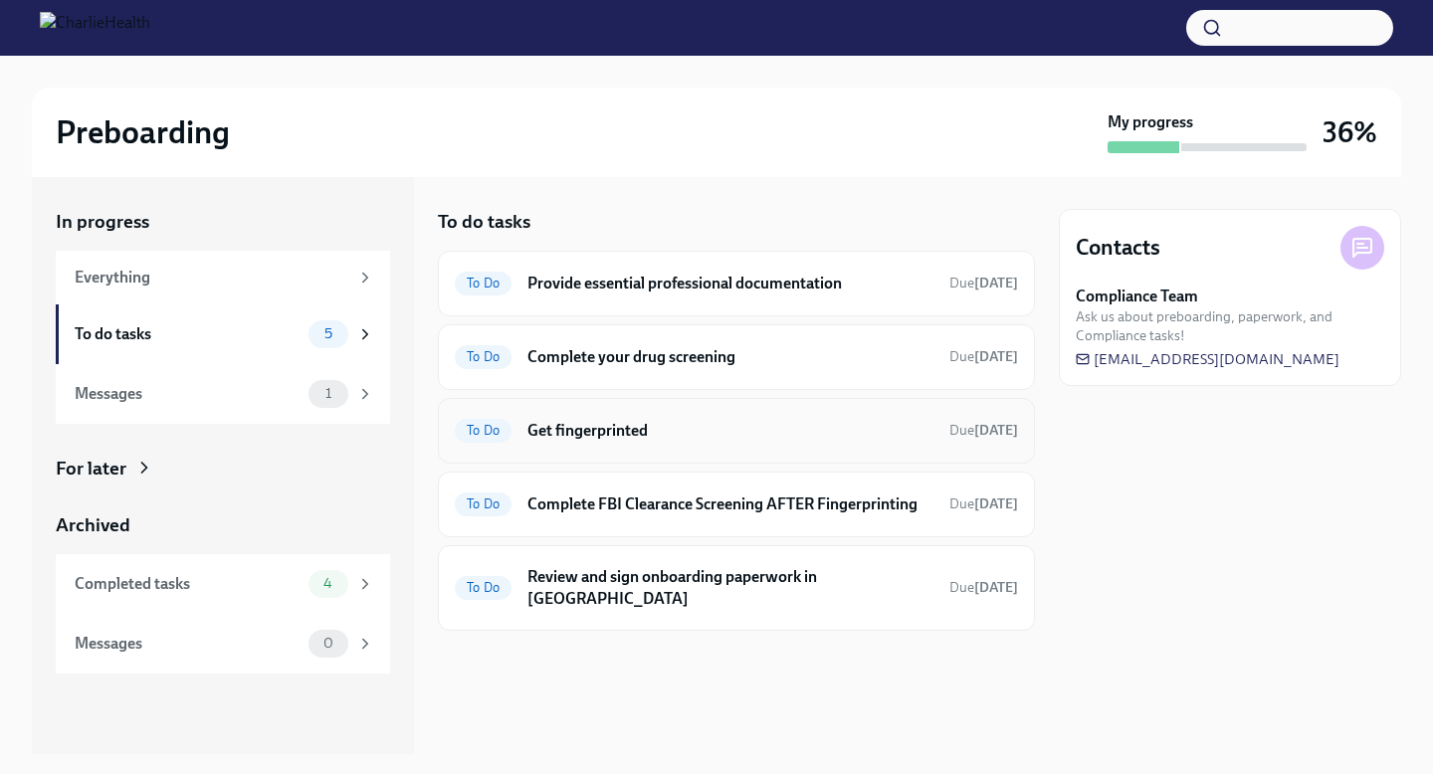
click at [535, 420] on h6 "Get fingerprinted" at bounding box center [730, 431] width 406 height 22
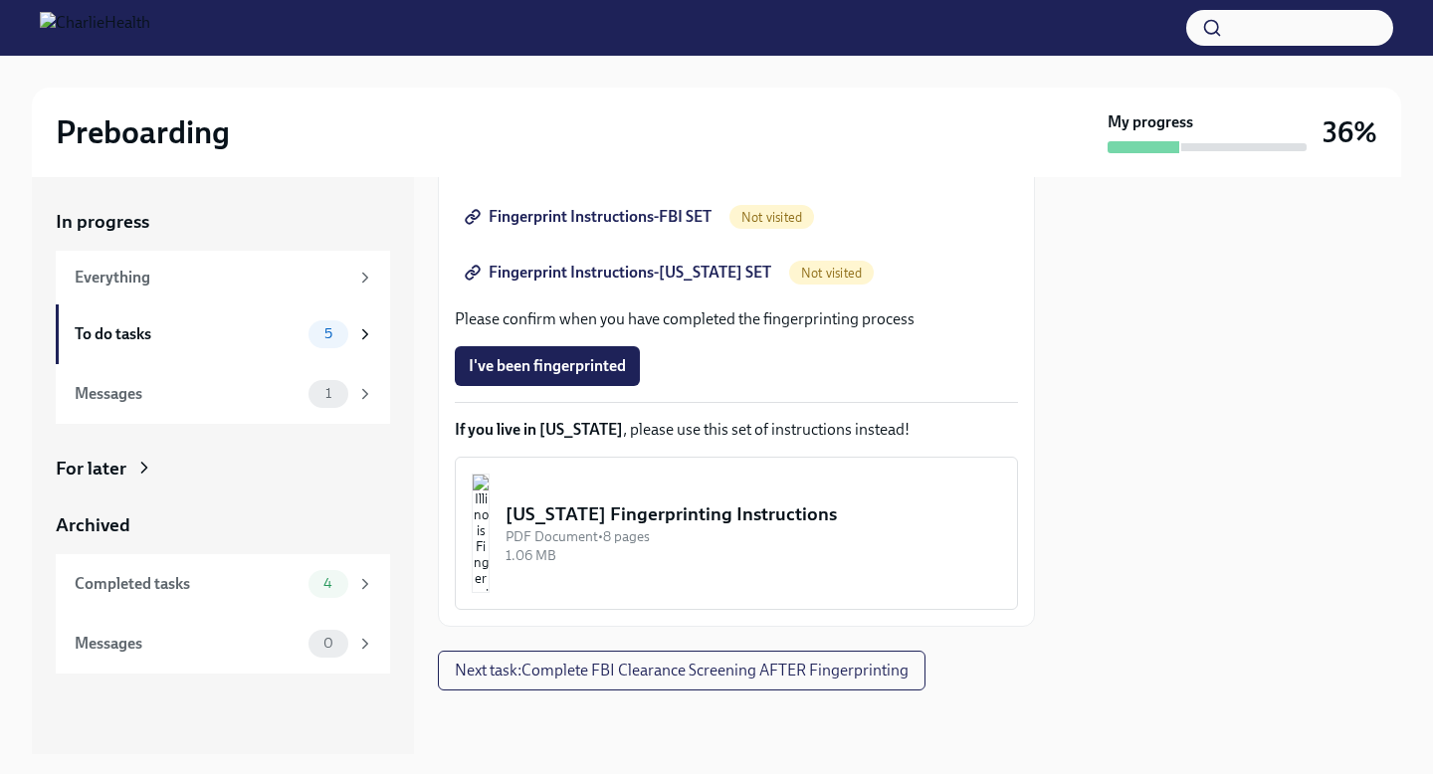
scroll to position [435, 0]
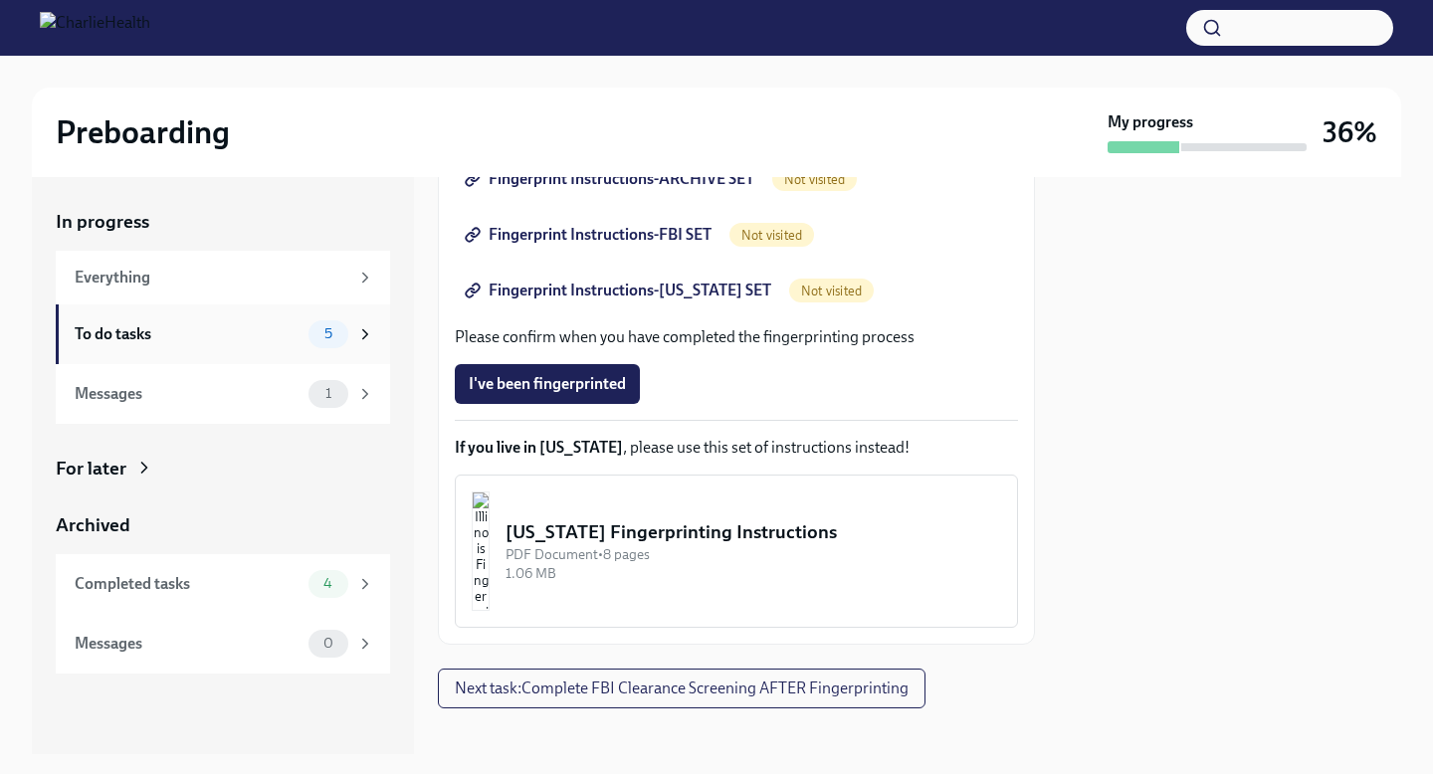
click at [204, 338] on div "To do tasks" at bounding box center [188, 334] width 226 height 22
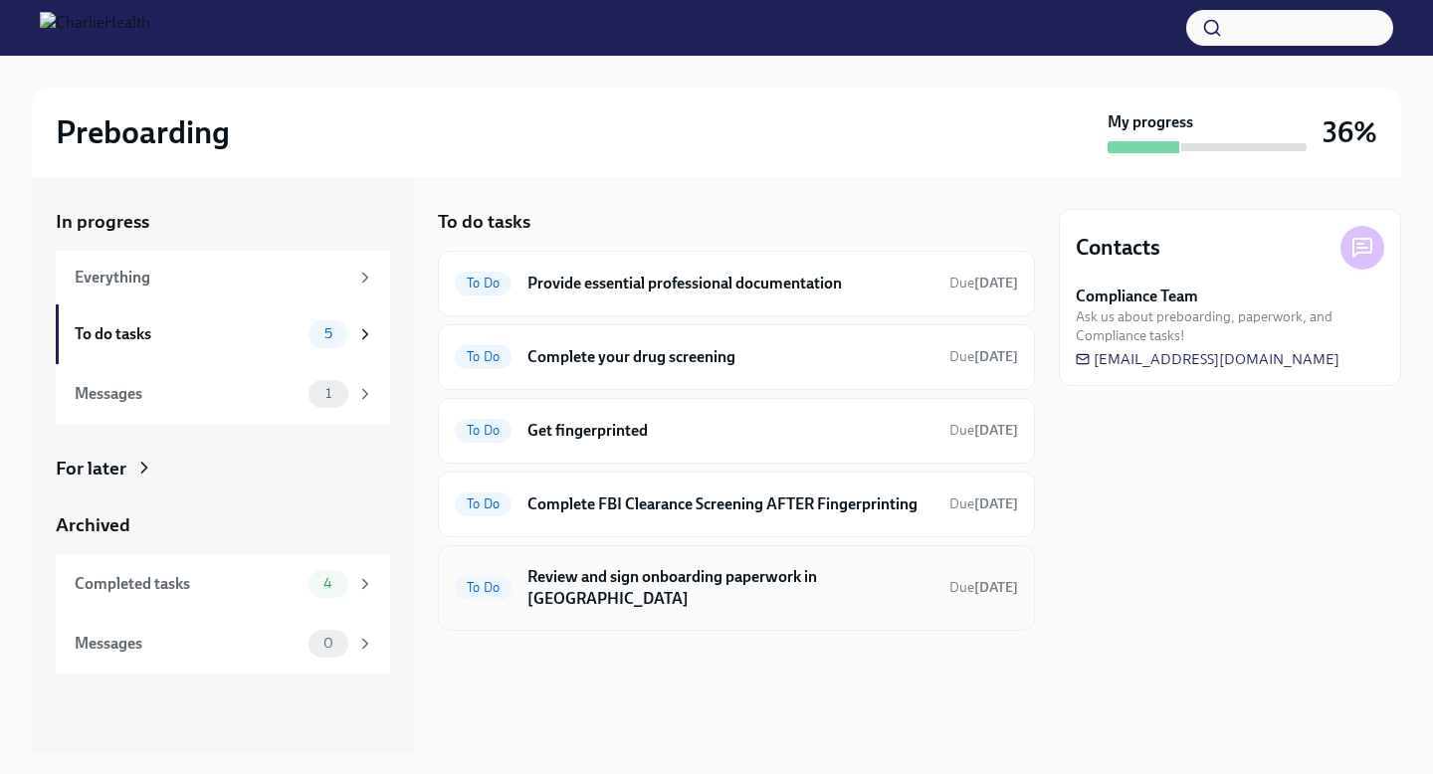
click at [675, 583] on h6 "Review and sign onboarding paperwork in [GEOGRAPHIC_DATA]" at bounding box center [730, 588] width 406 height 44
